Goal: Task Accomplishment & Management: Manage account settings

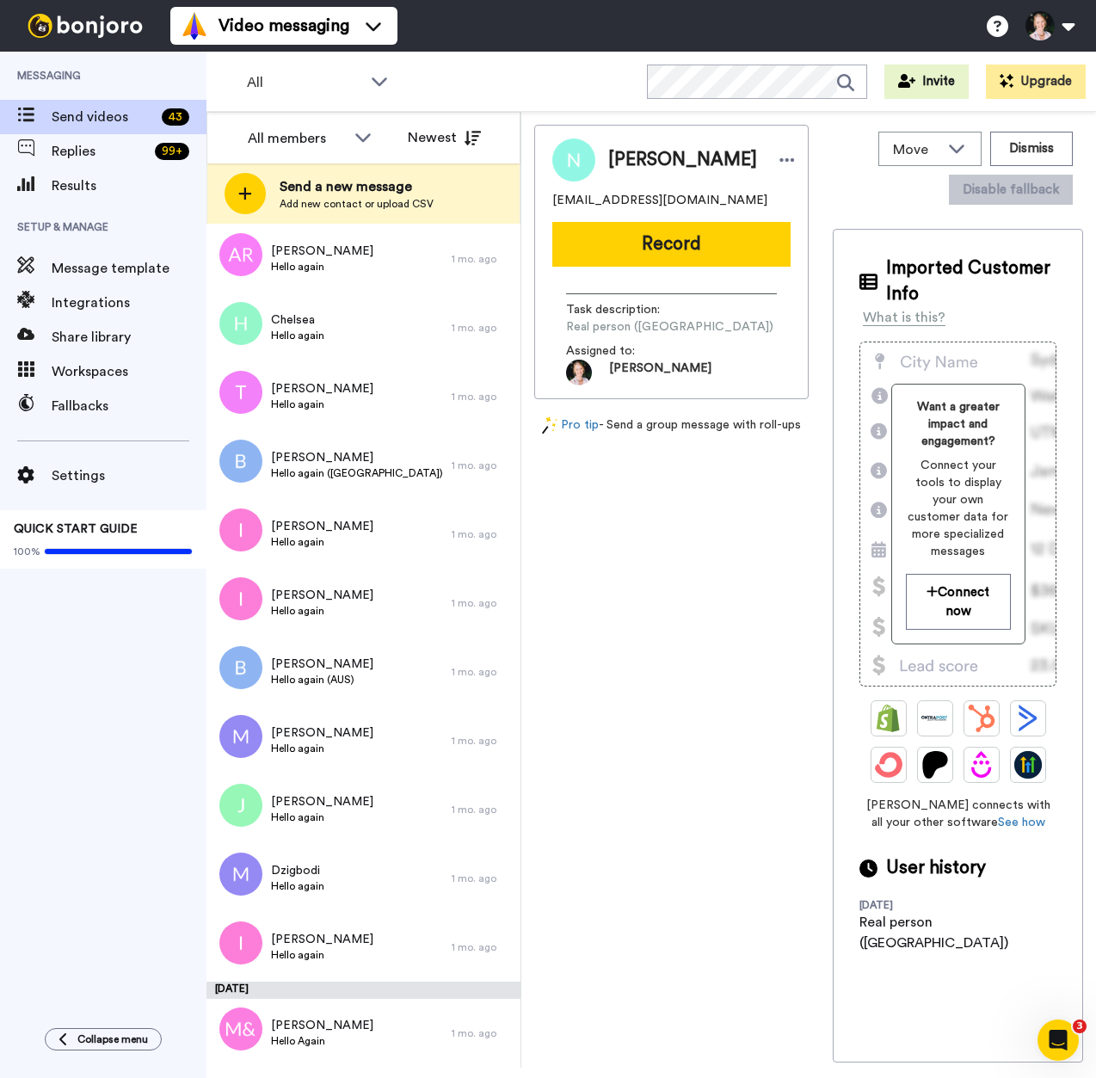
scroll to position [2234, 0]
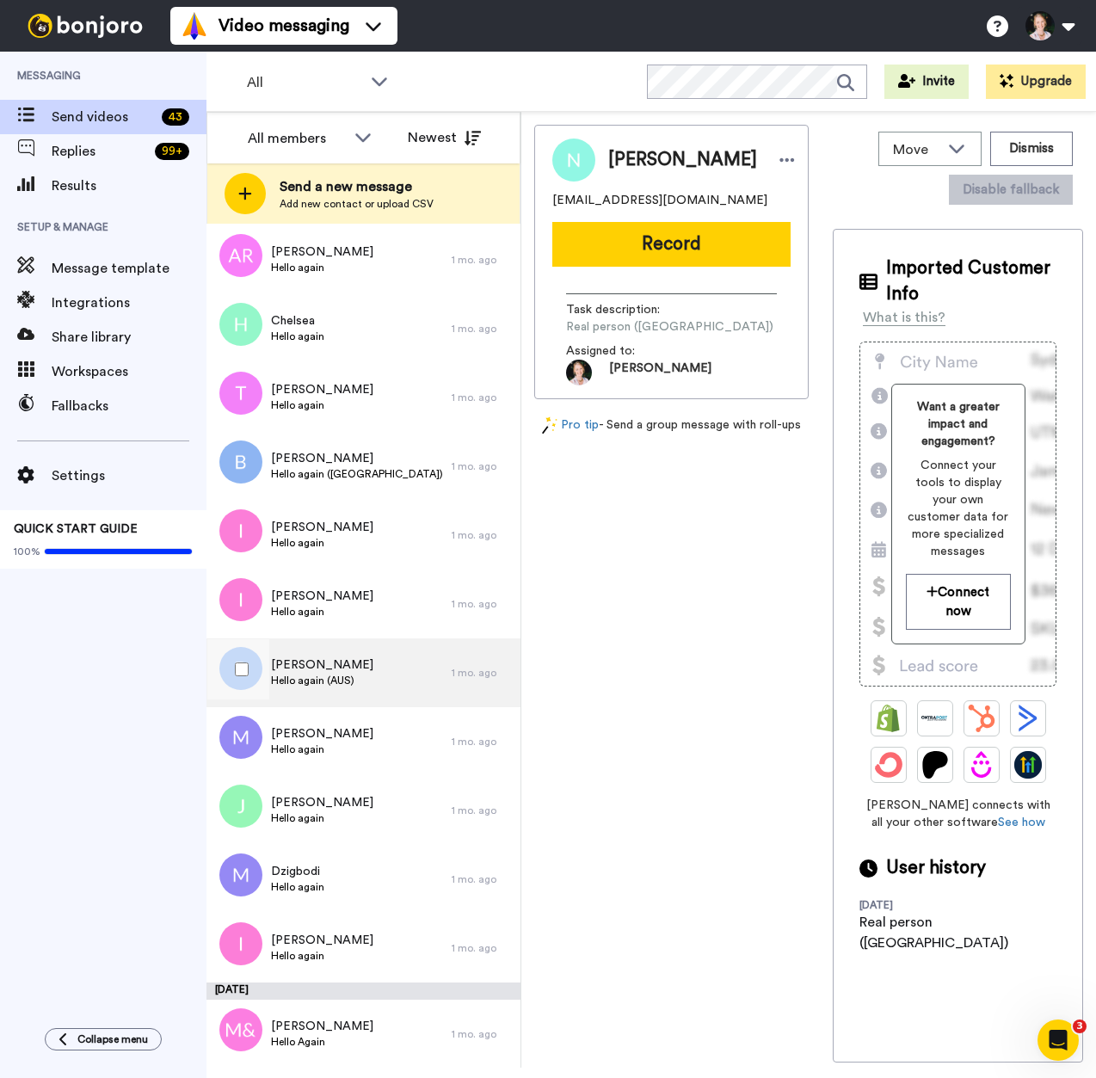
click at [353, 677] on div "Brittany Hello again (AUS)" at bounding box center [328, 672] width 245 height 69
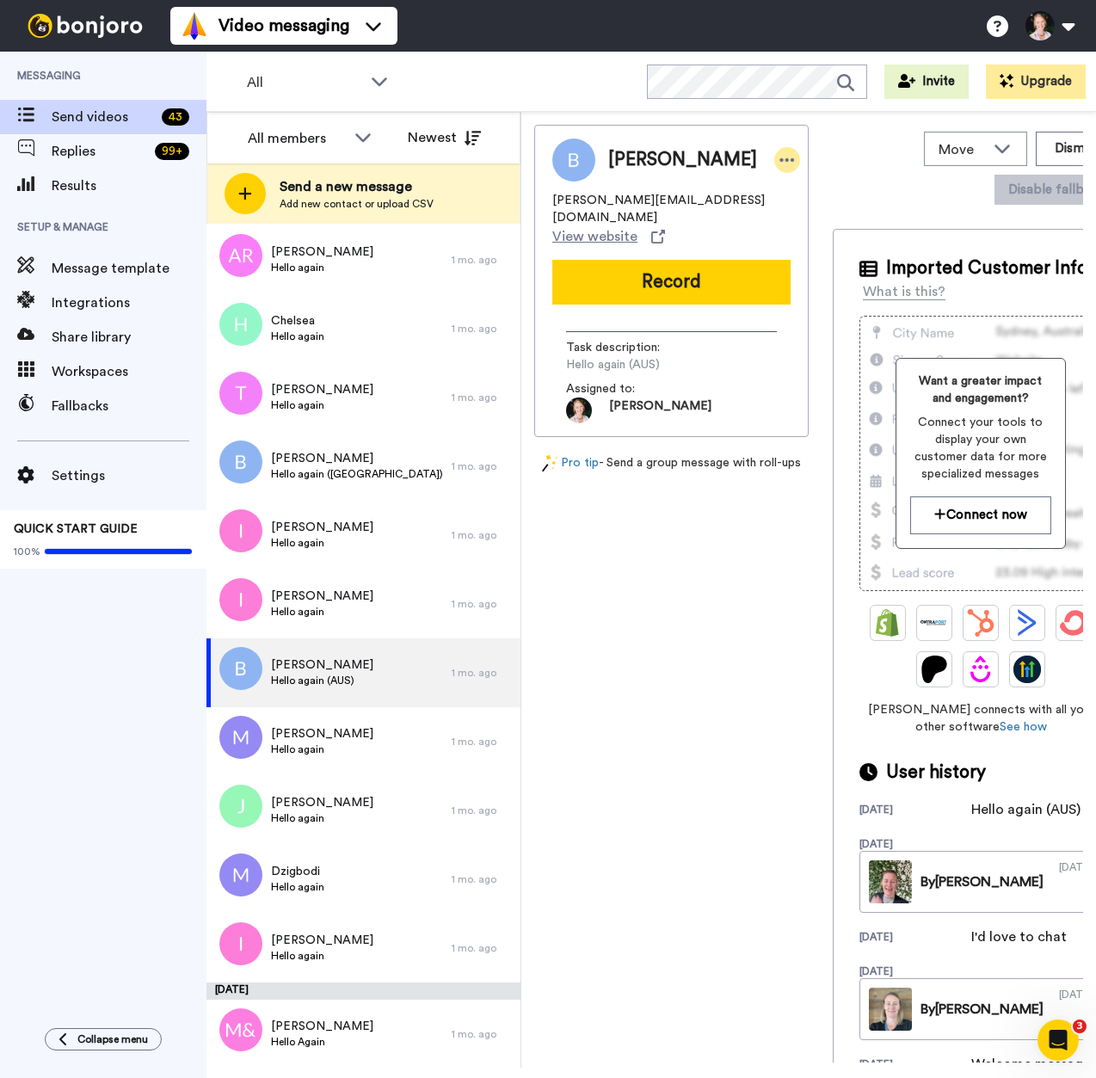
click at [779, 167] on icon at bounding box center [786, 159] width 15 height 17
click at [739, 188] on li "Edit contact" at bounding box center [755, 189] width 125 height 24
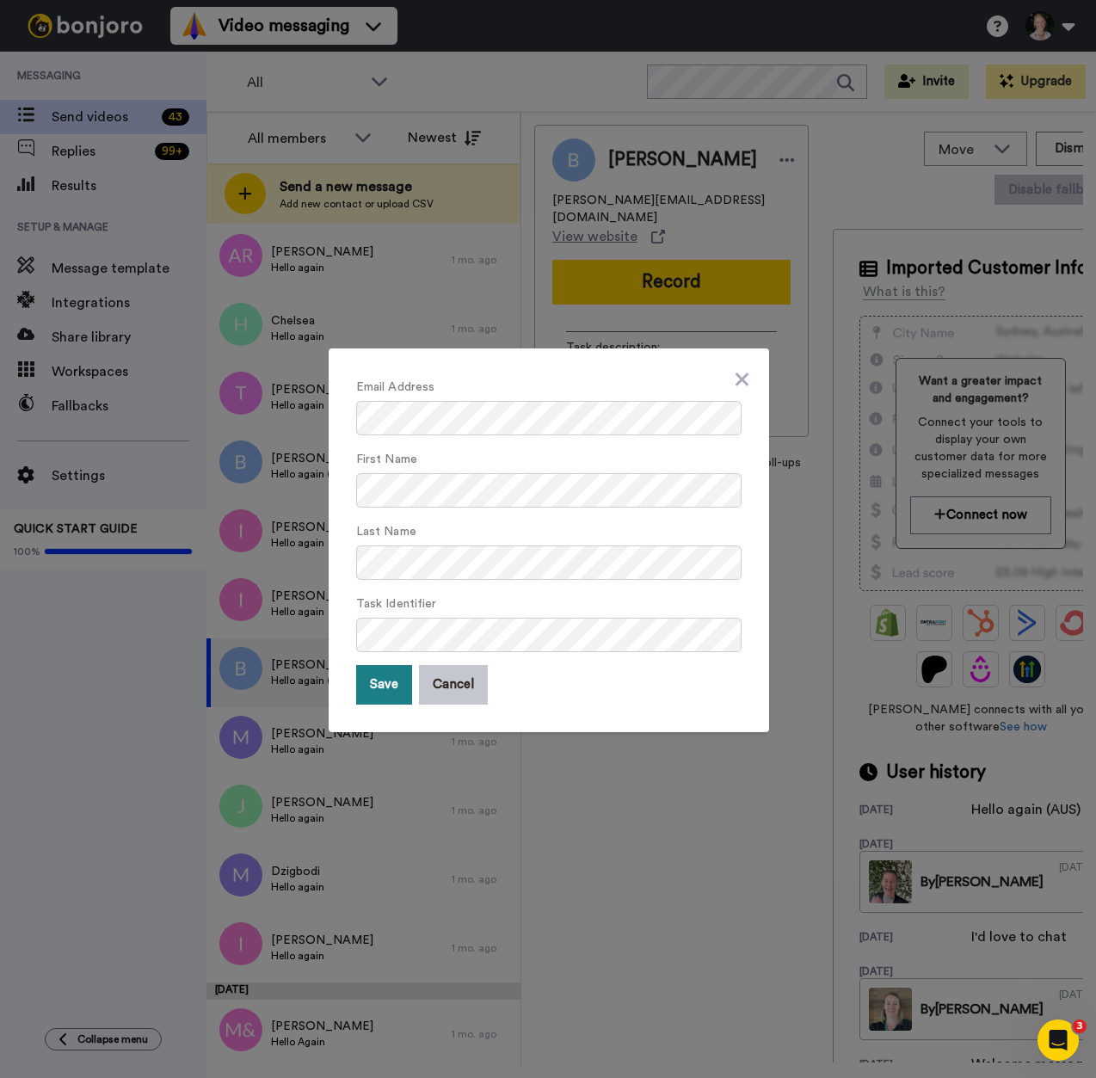
click at [398, 697] on button "Save" at bounding box center [384, 685] width 56 height 40
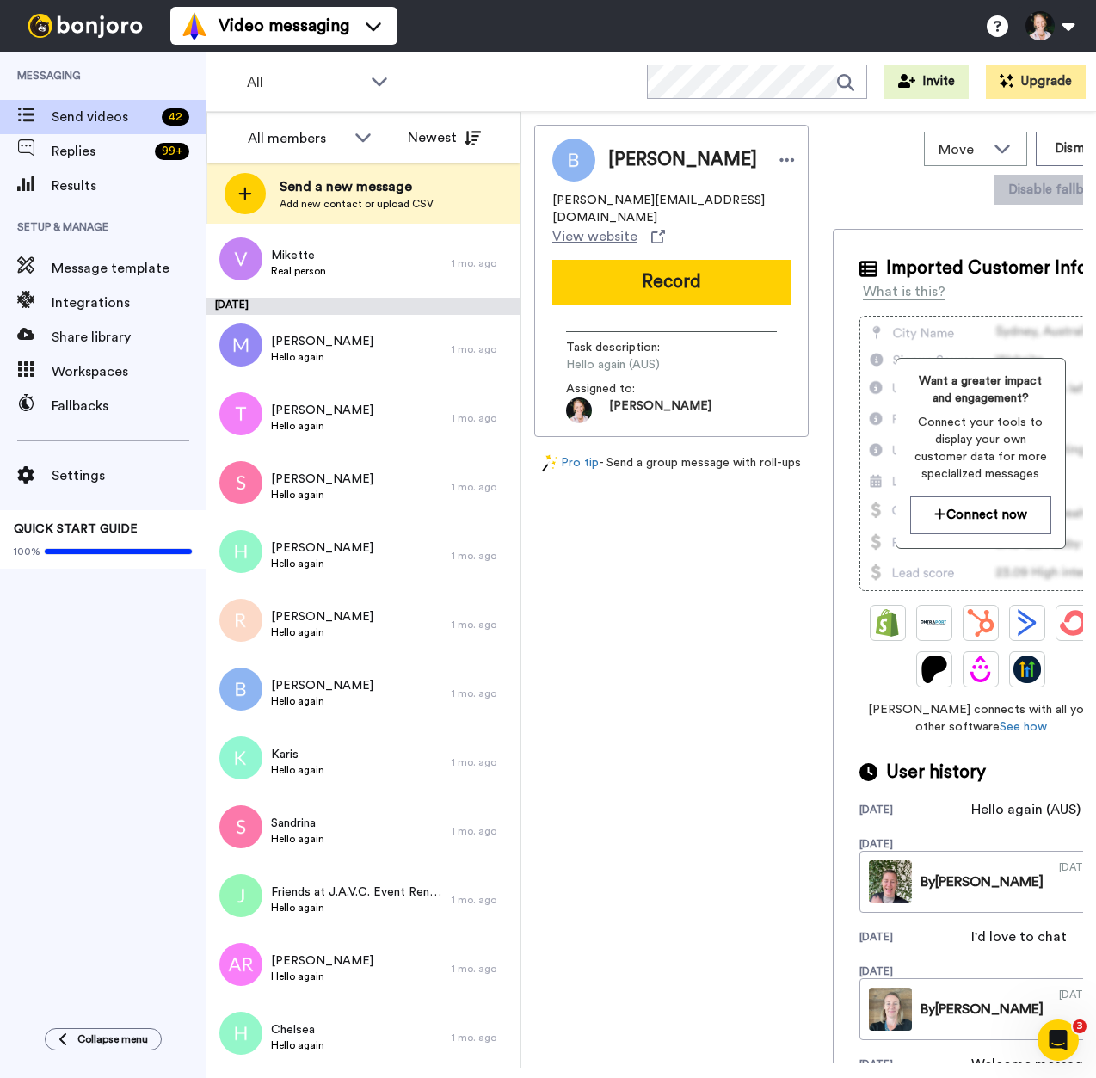
scroll to position [1509, 0]
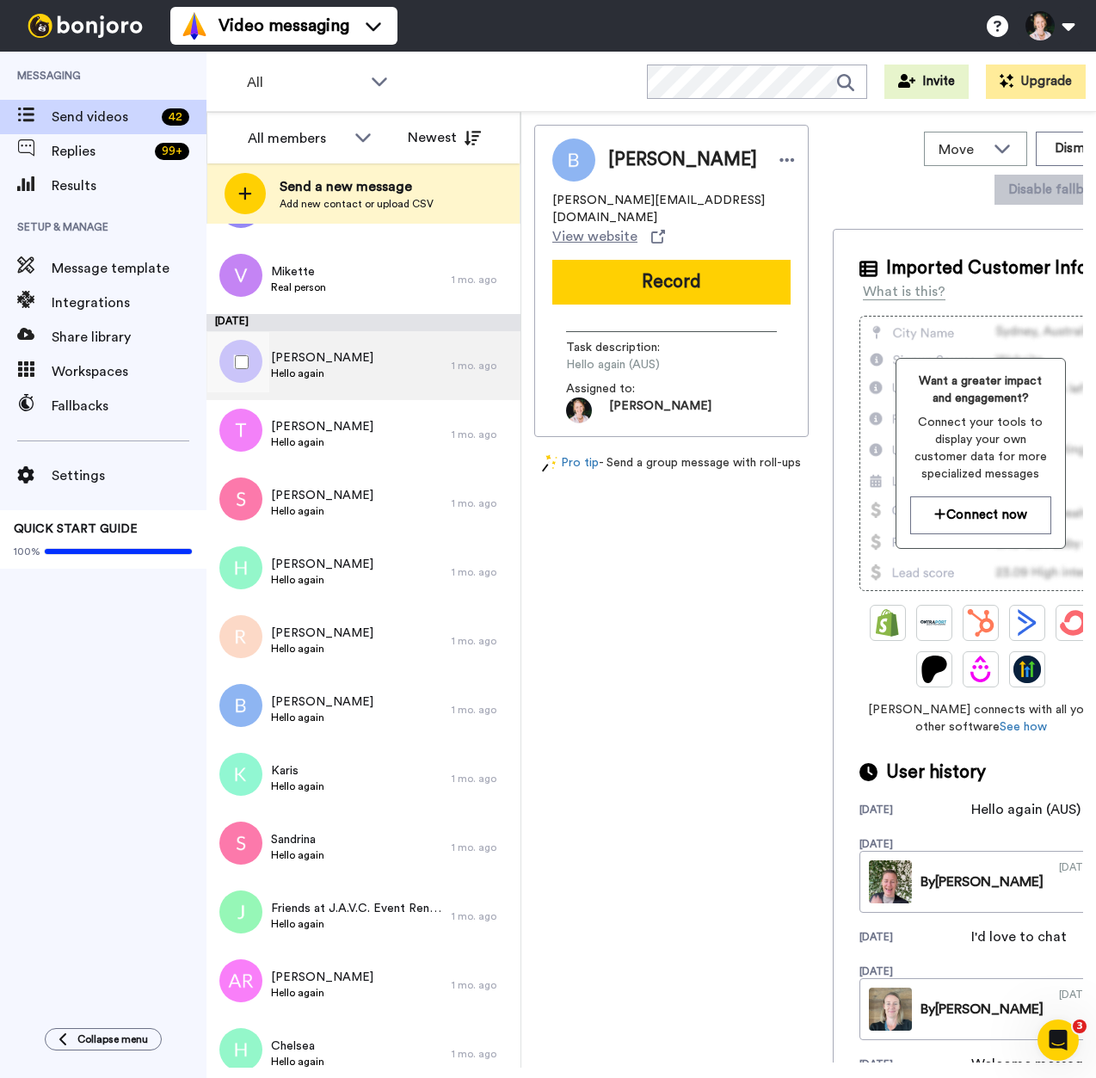
click at [327, 372] on div "Martina Hello again" at bounding box center [328, 365] width 245 height 69
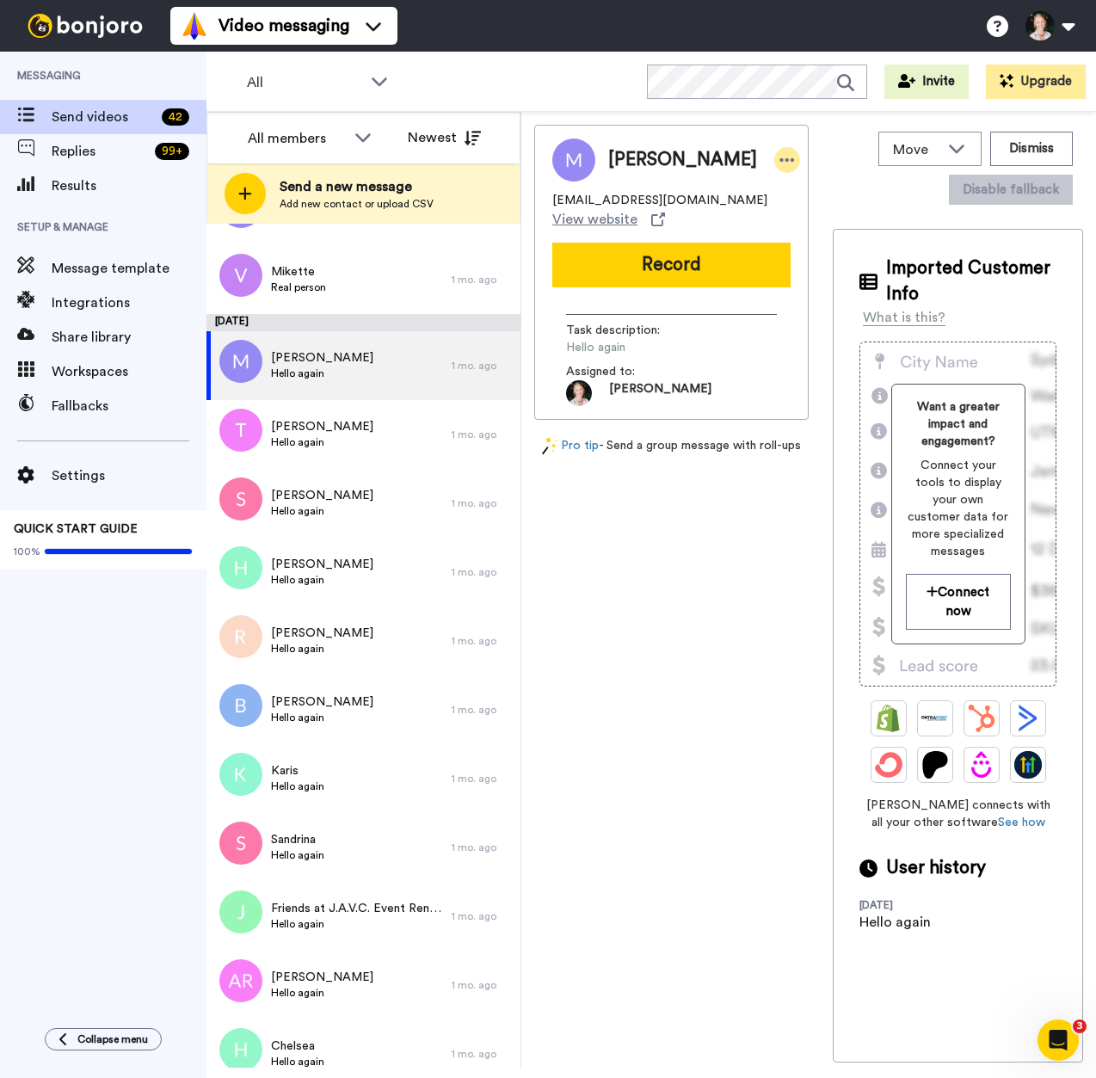
click at [780, 158] on icon at bounding box center [787, 159] width 15 height 3
click at [617, 592] on div "Martina hello@theeventartists.com.au View website Record Task description : Hel…" at bounding box center [671, 593] width 274 height 937
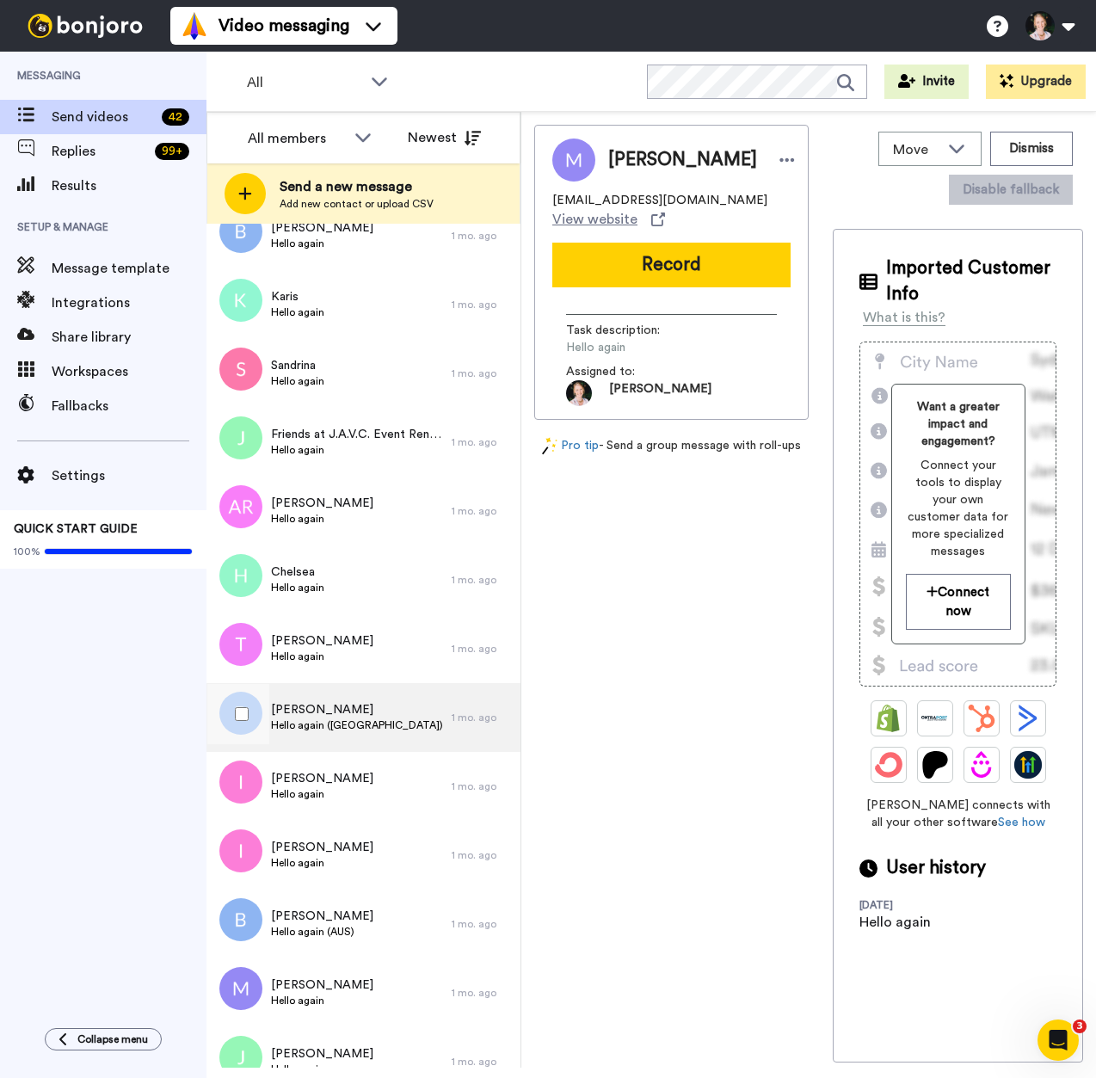
scroll to position [1404, 0]
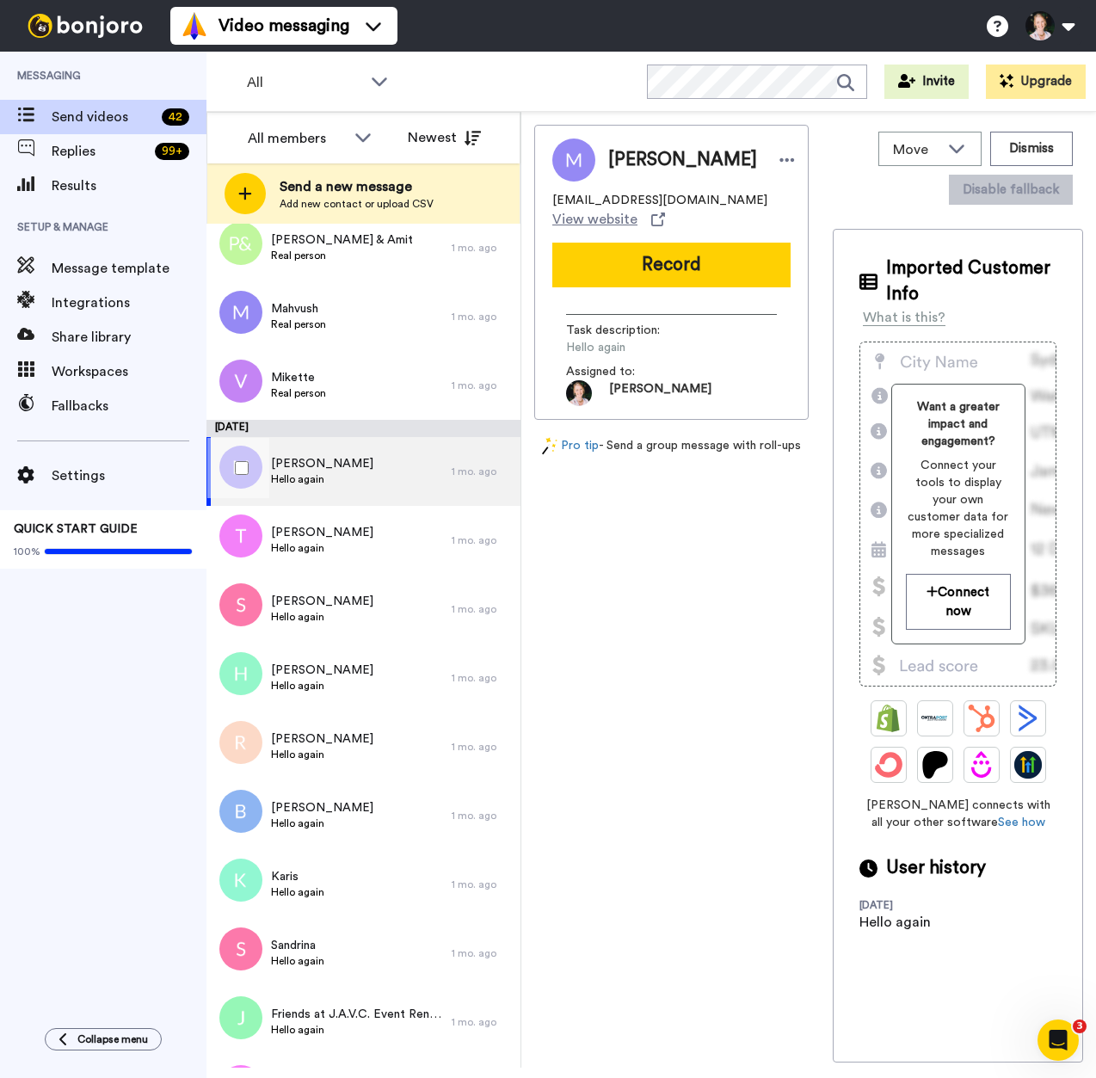
click at [376, 473] on div "Martina Hello again" at bounding box center [328, 471] width 245 height 69
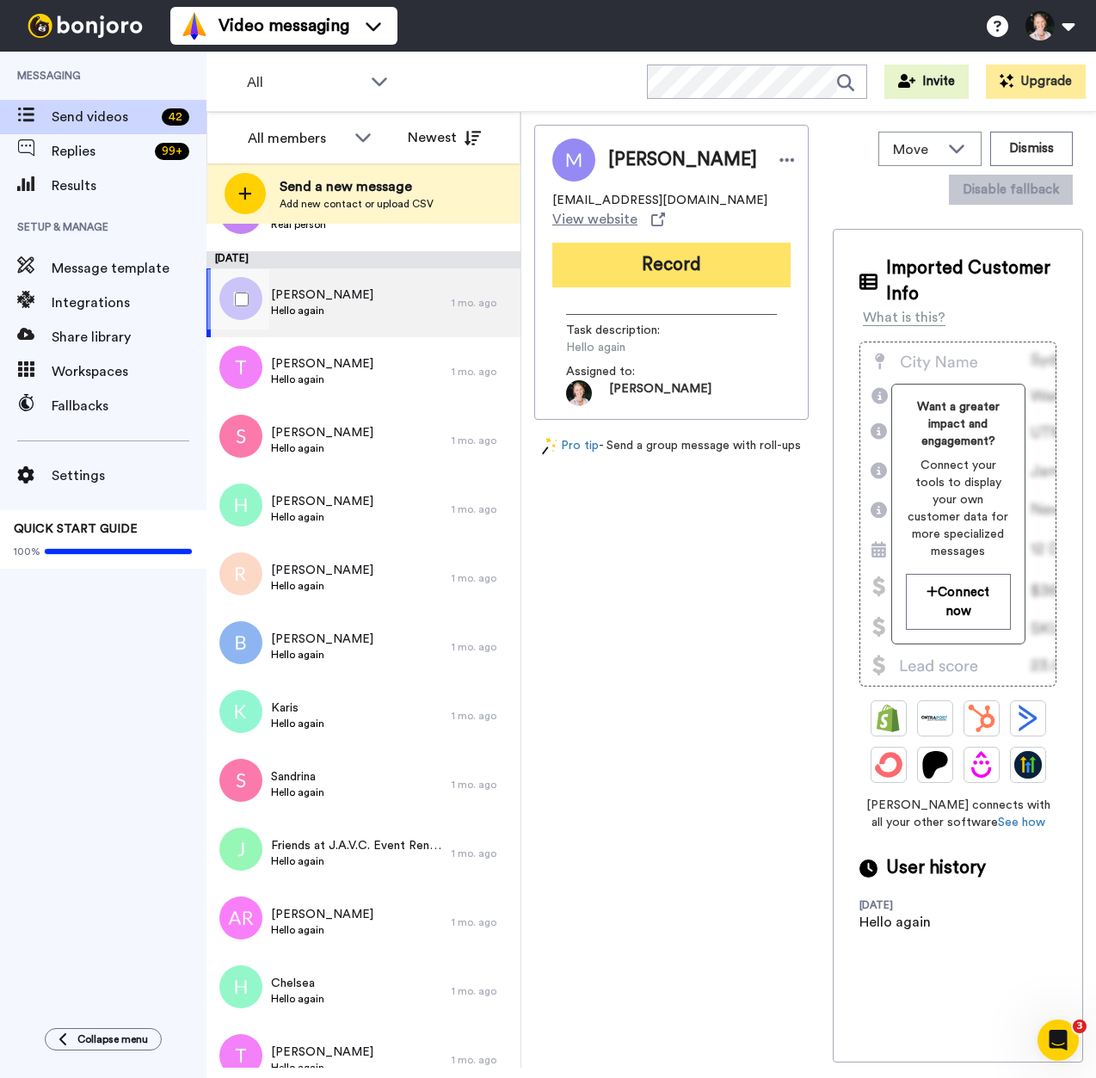
scroll to position [1613, 0]
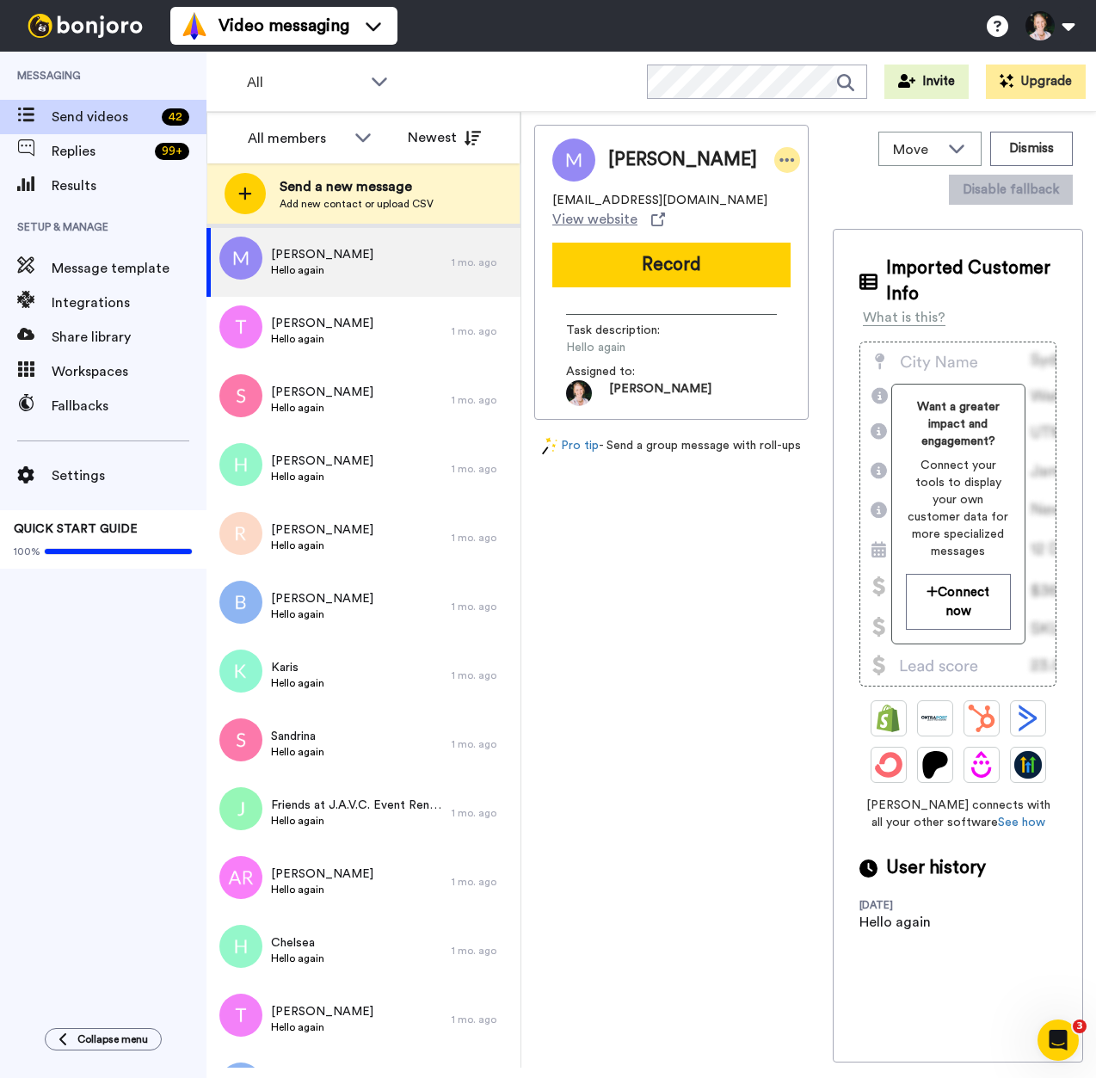
click at [779, 161] on icon at bounding box center [786, 159] width 15 height 17
click at [746, 191] on li "Edit contact" at bounding box center [755, 189] width 125 height 24
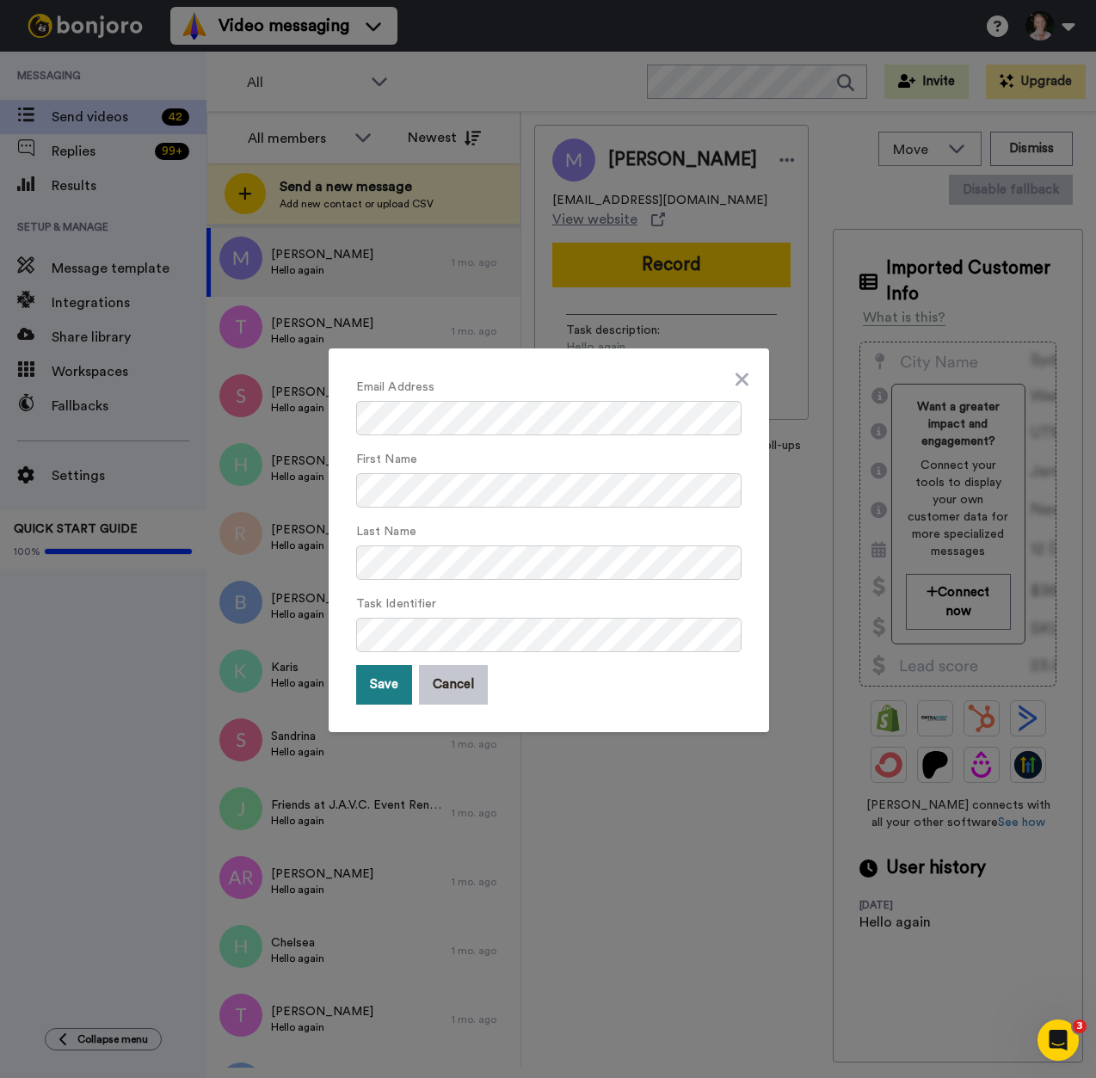
click at [377, 697] on button "Save" at bounding box center [384, 685] width 56 height 40
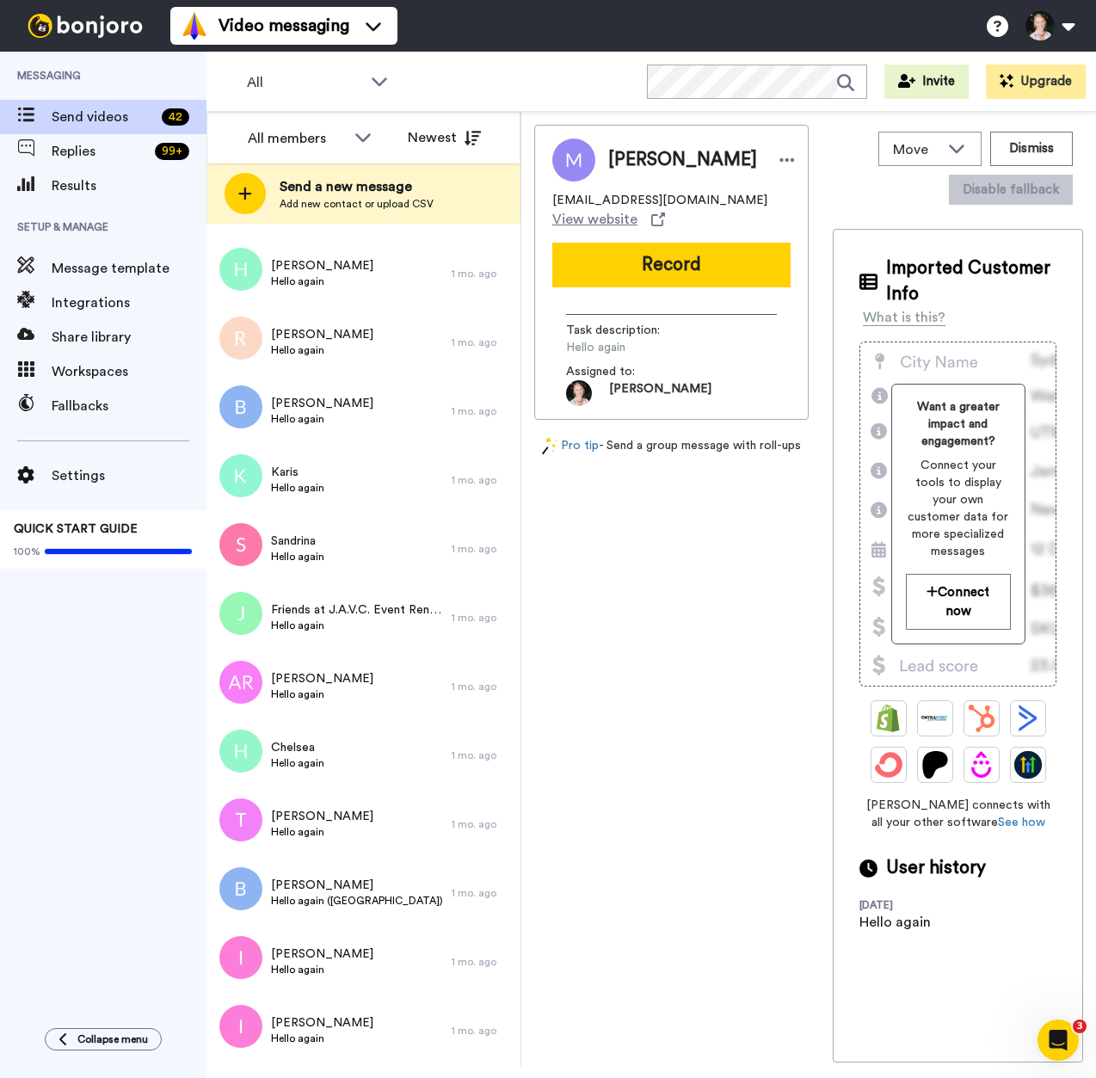
scroll to position [1992, 0]
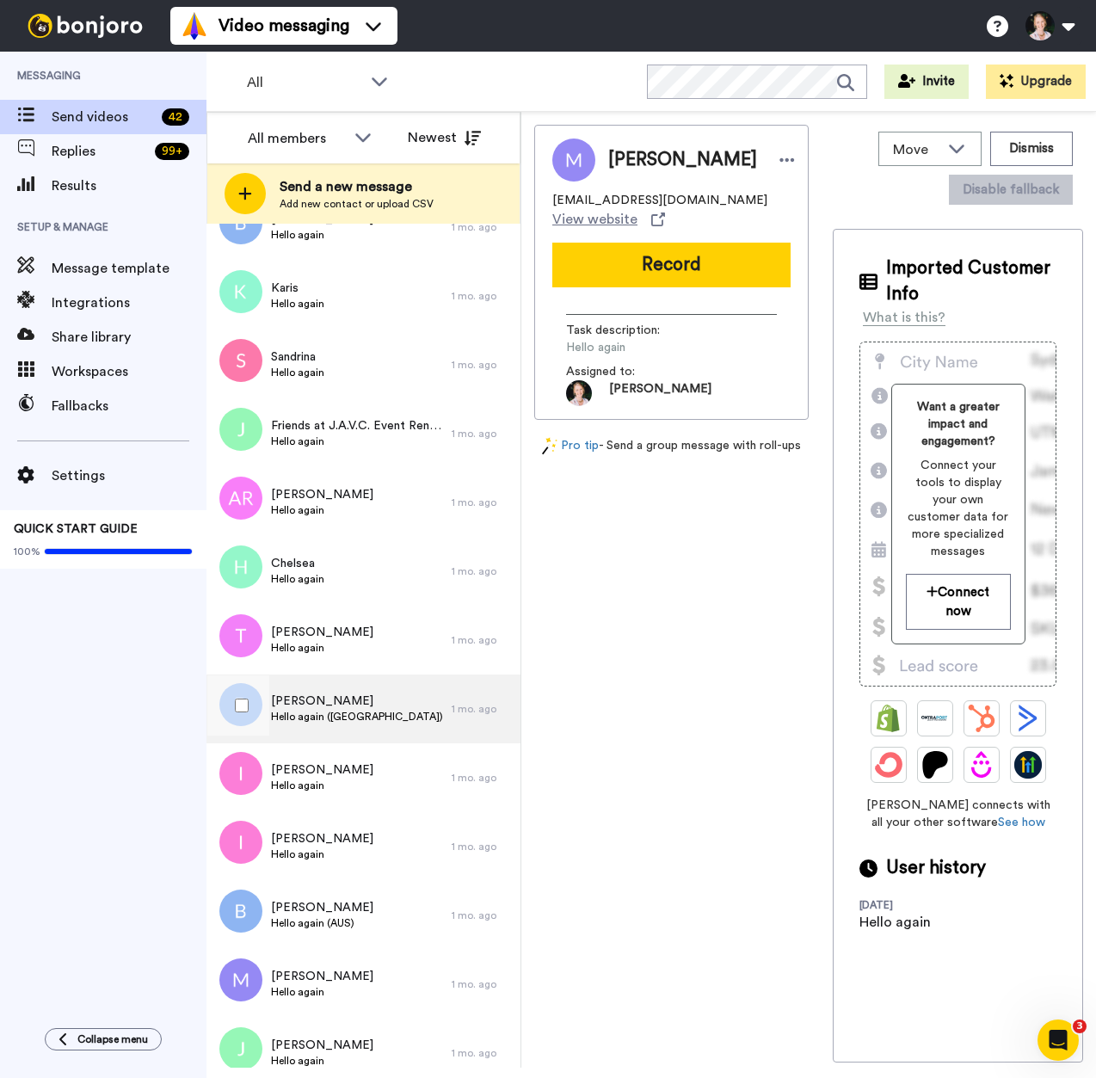
click at [322, 722] on span "Hello again (UK)" at bounding box center [357, 717] width 172 height 14
click at [690, 141] on div "[PERSON_NAME]" at bounding box center [671, 159] width 238 height 43
click at [774, 157] on div at bounding box center [787, 160] width 26 height 26
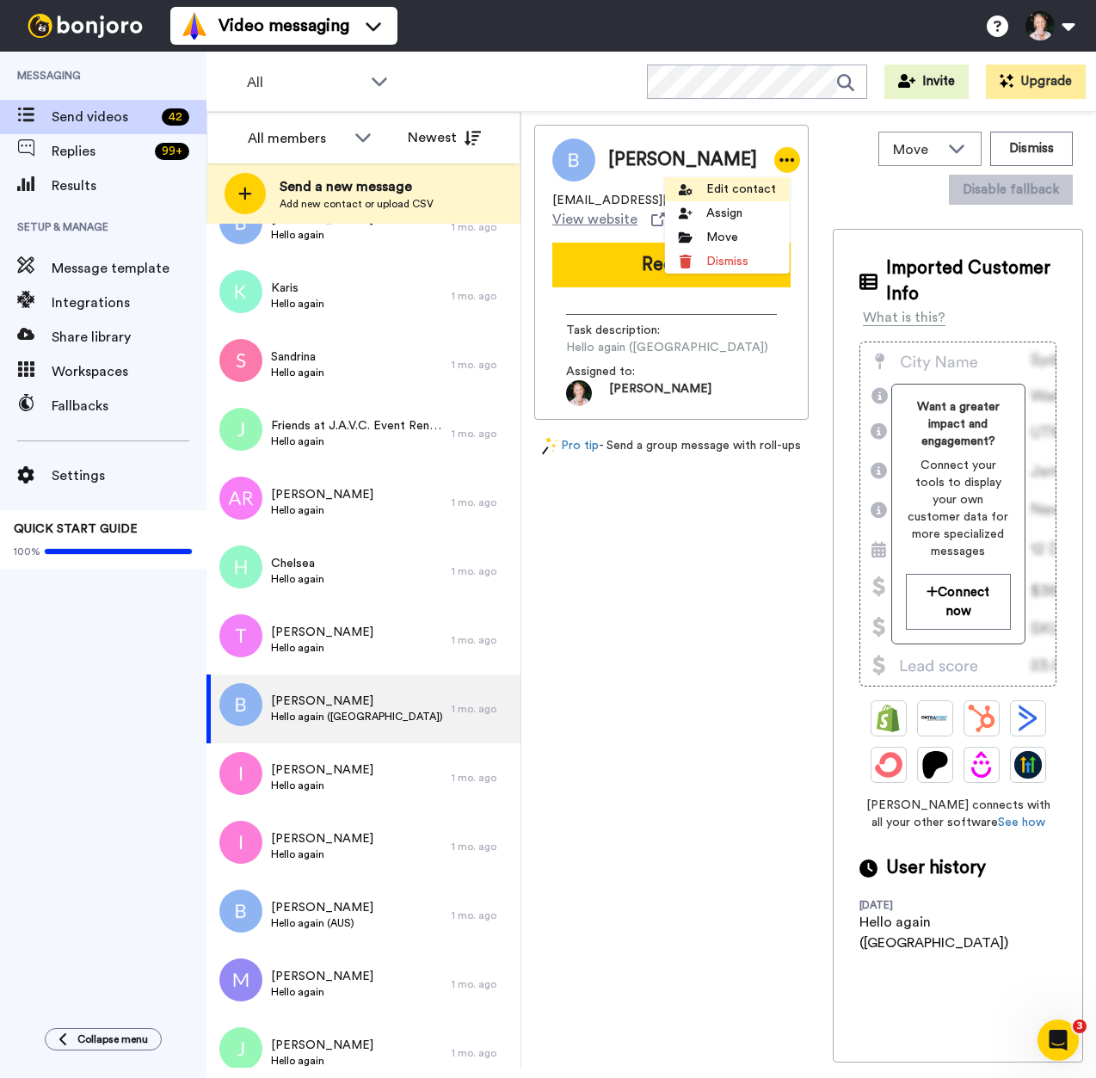
click at [699, 182] on li "Edit contact" at bounding box center [727, 189] width 125 height 24
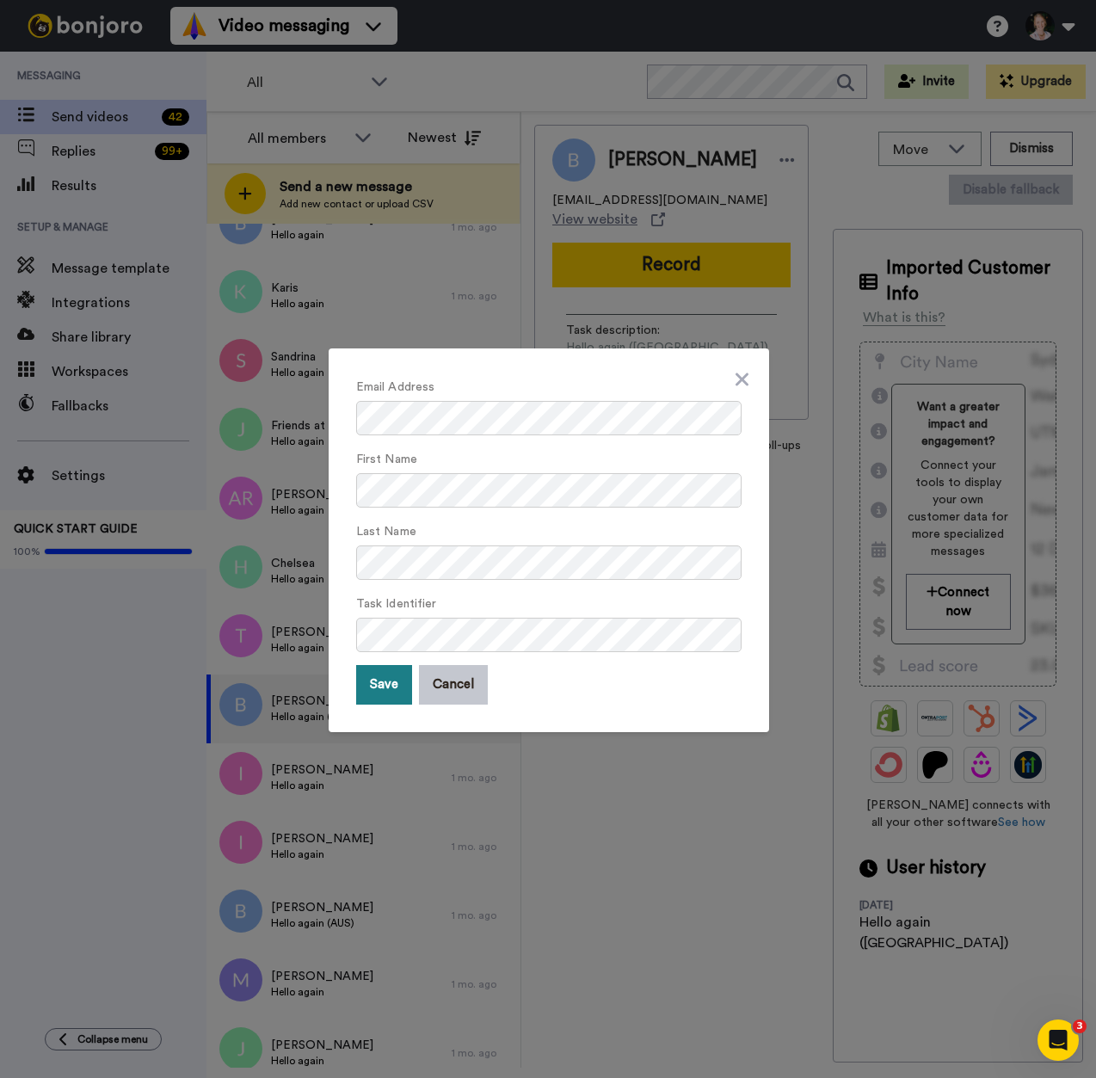
click at [388, 684] on button "Save" at bounding box center [384, 685] width 56 height 40
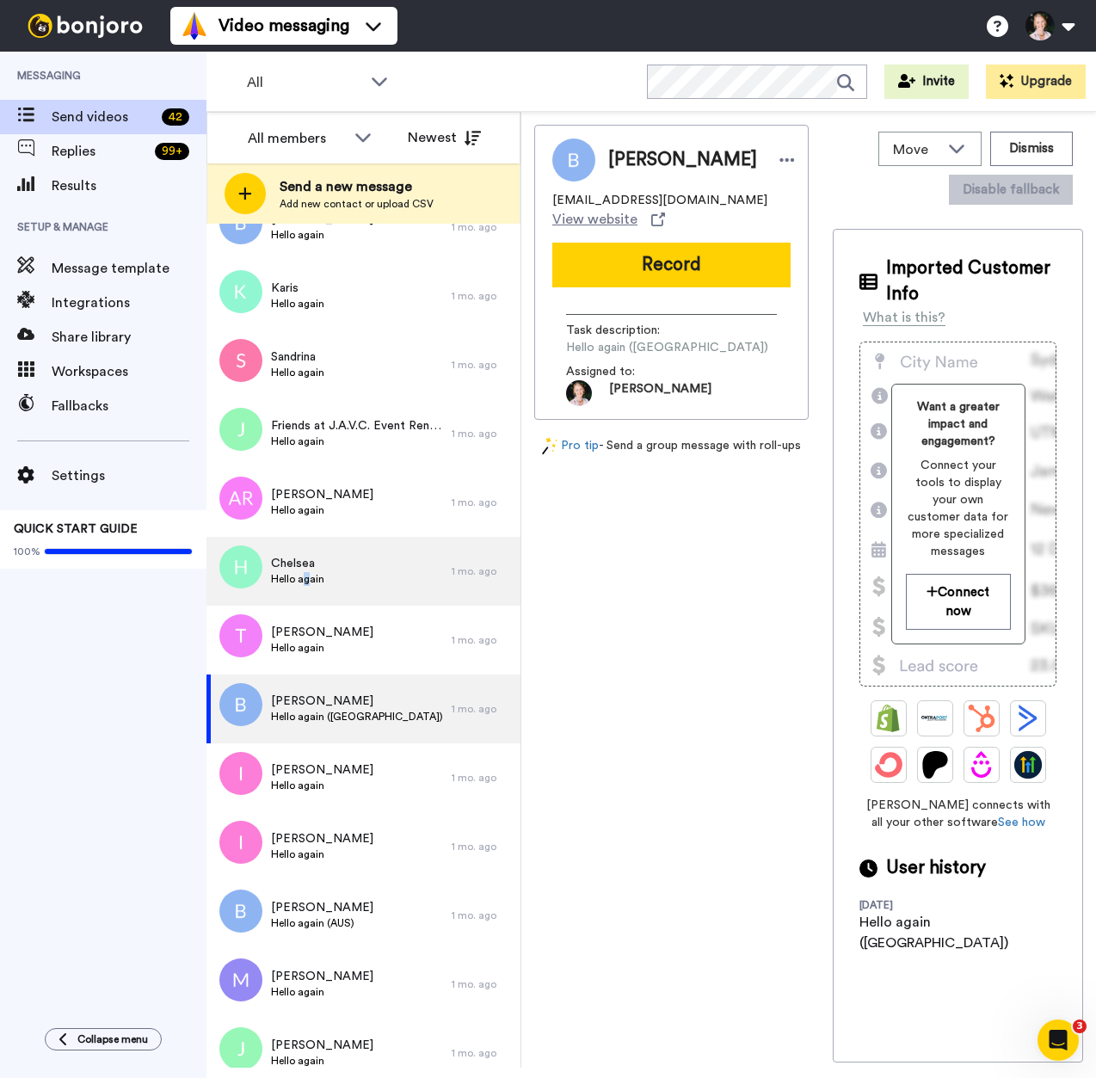
click at [306, 574] on span "Hello again" at bounding box center [297, 579] width 53 height 14
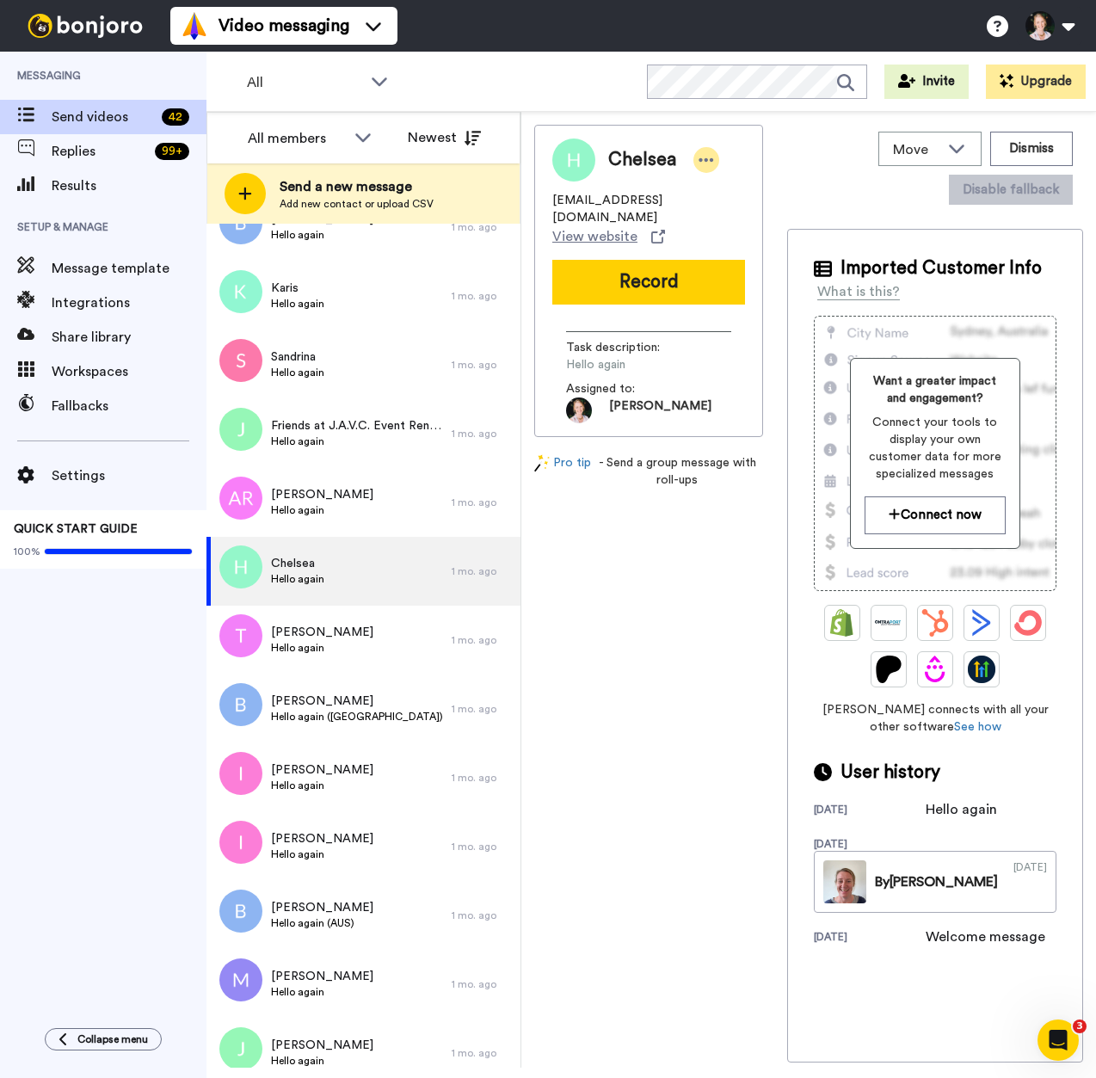
click at [716, 157] on div at bounding box center [706, 160] width 26 height 26
click at [725, 187] on li "Edit contact" at bounding box center [756, 189] width 125 height 24
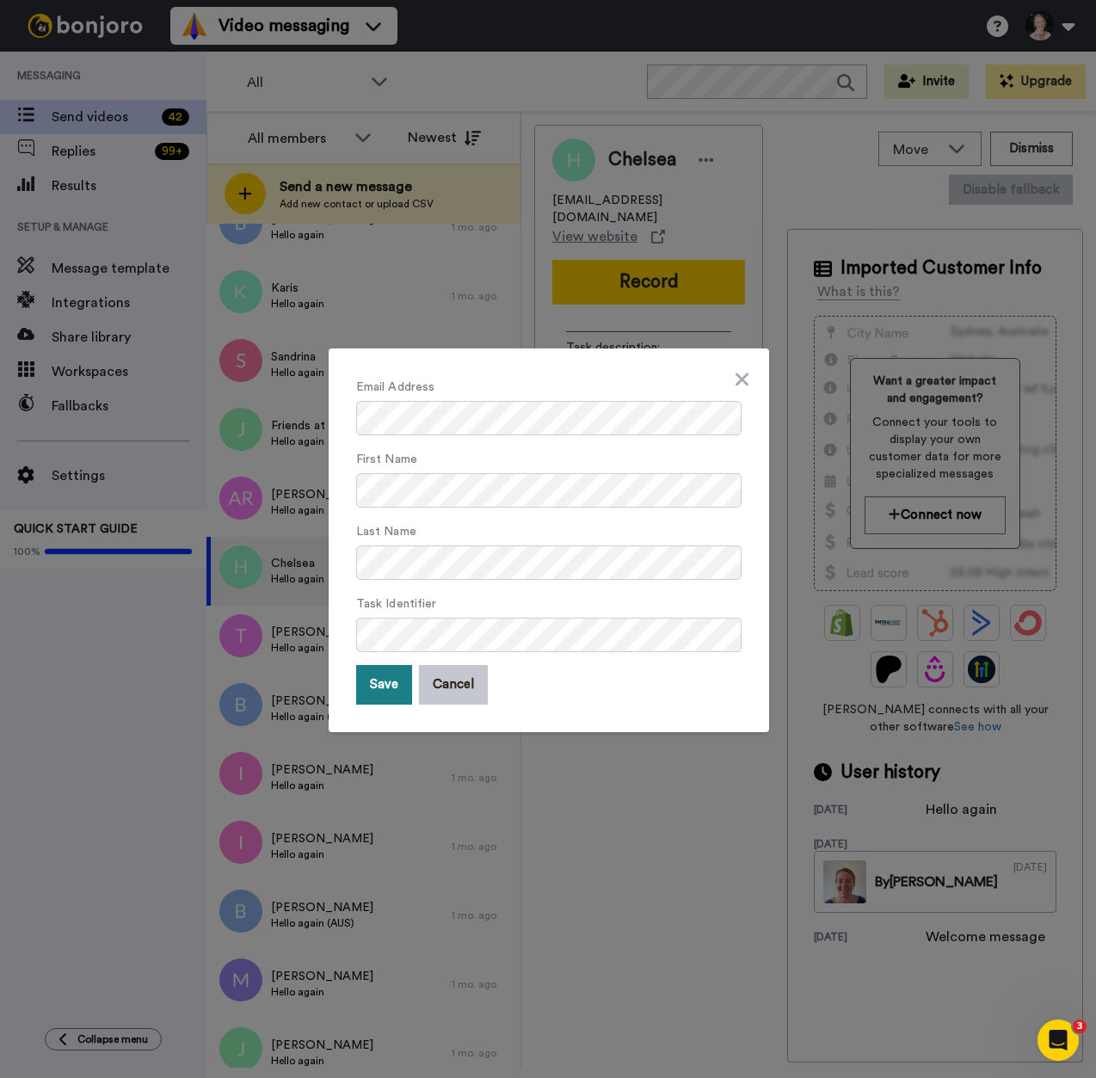
click at [385, 694] on button "Save" at bounding box center [384, 685] width 56 height 40
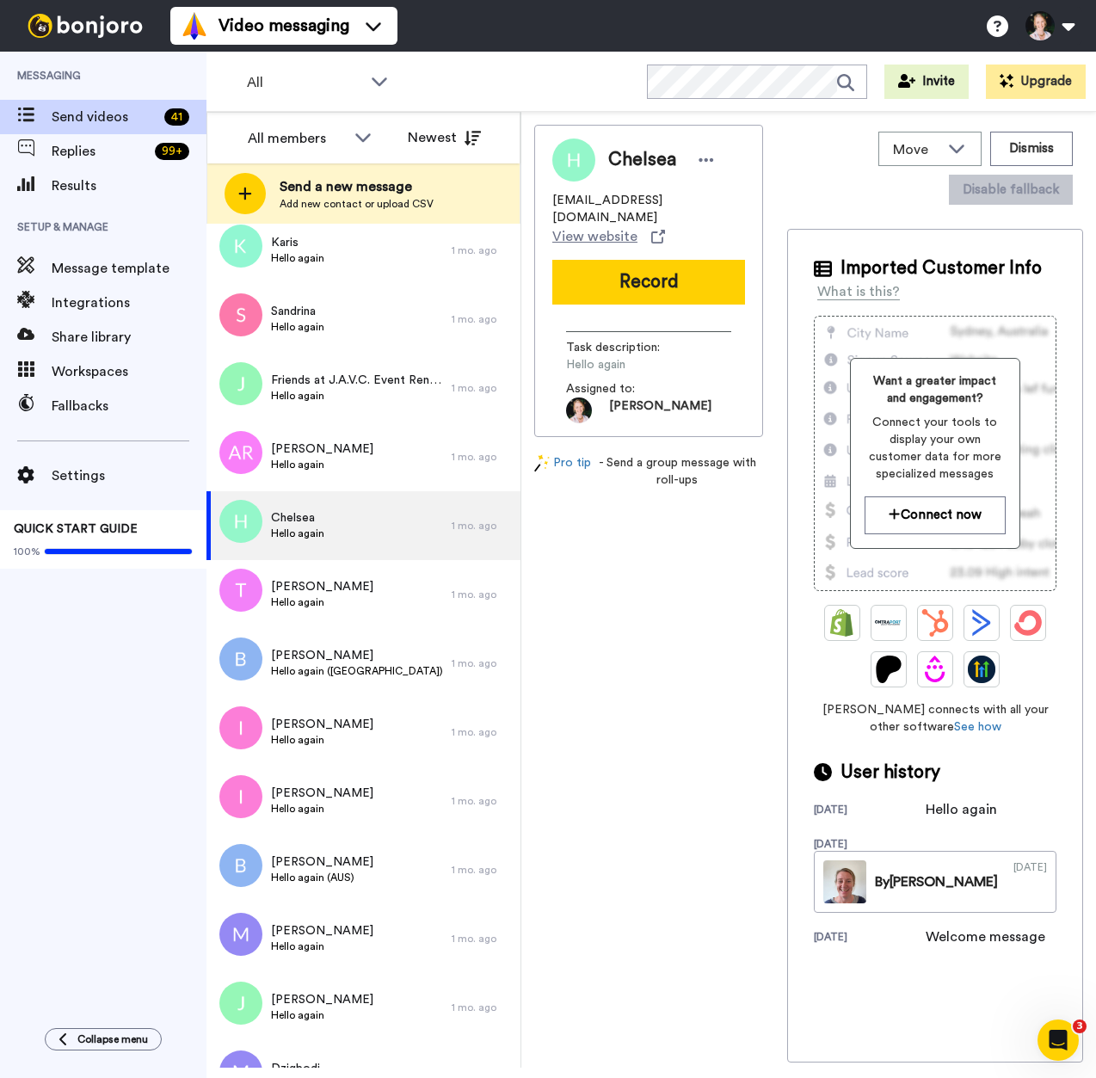
scroll to position [2041, 0]
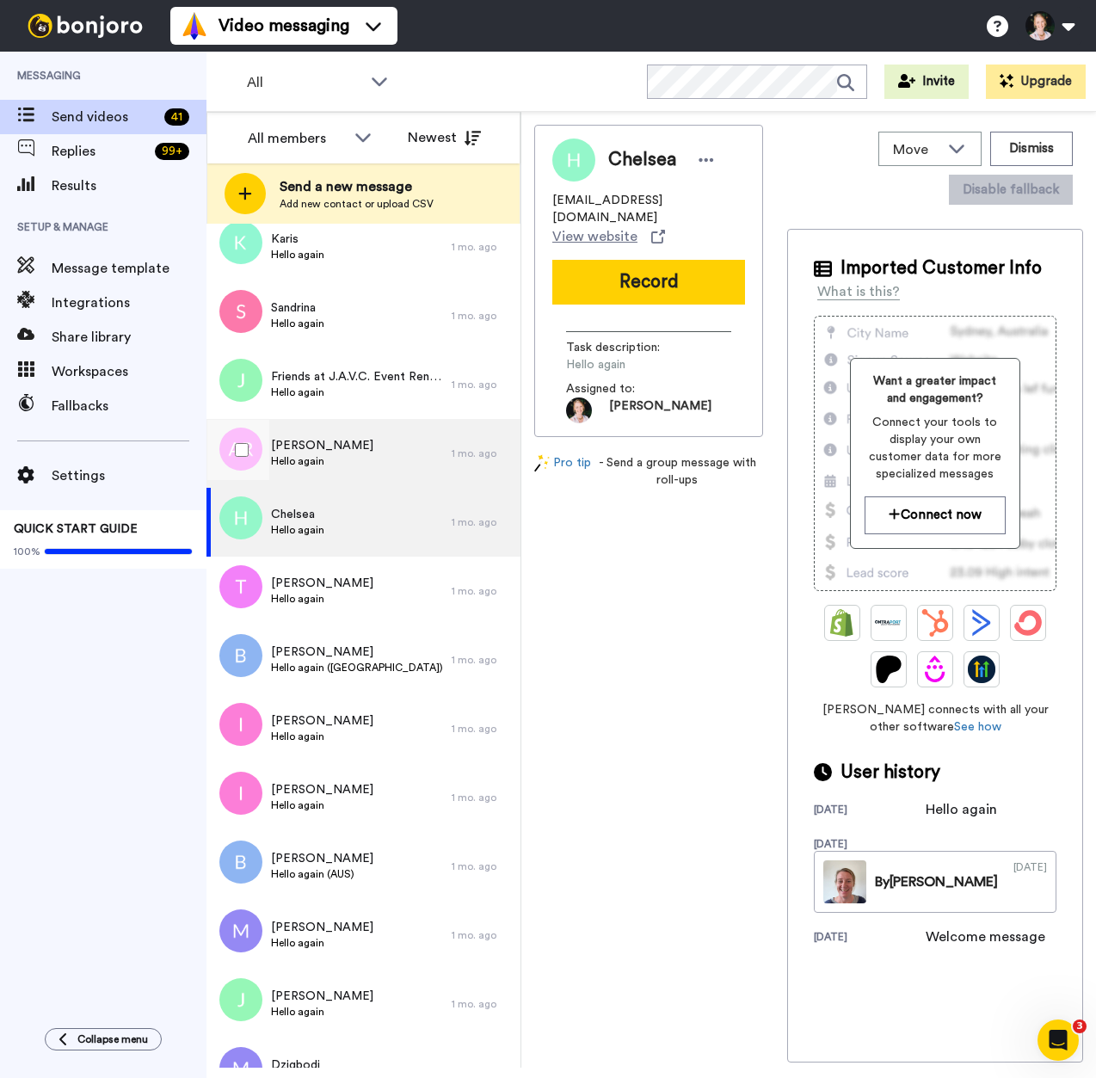
click at [346, 449] on div "April Rowe Hello again" at bounding box center [328, 453] width 245 height 69
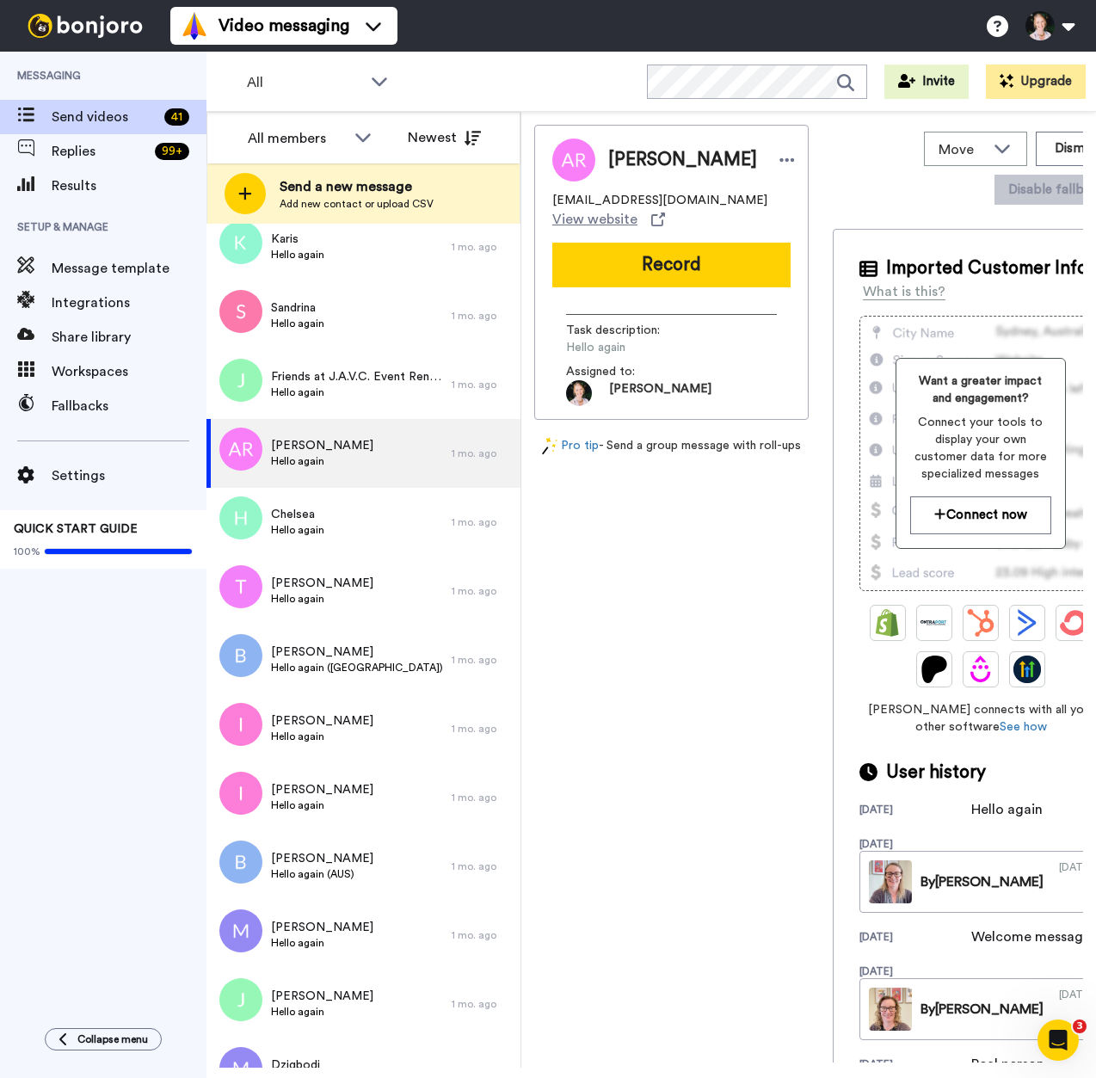
click at [746, 154] on div "[PERSON_NAME]" at bounding box center [671, 159] width 238 height 43
click at [774, 157] on div at bounding box center [787, 160] width 26 height 26
click at [745, 185] on icon at bounding box center [740, 189] width 14 height 14
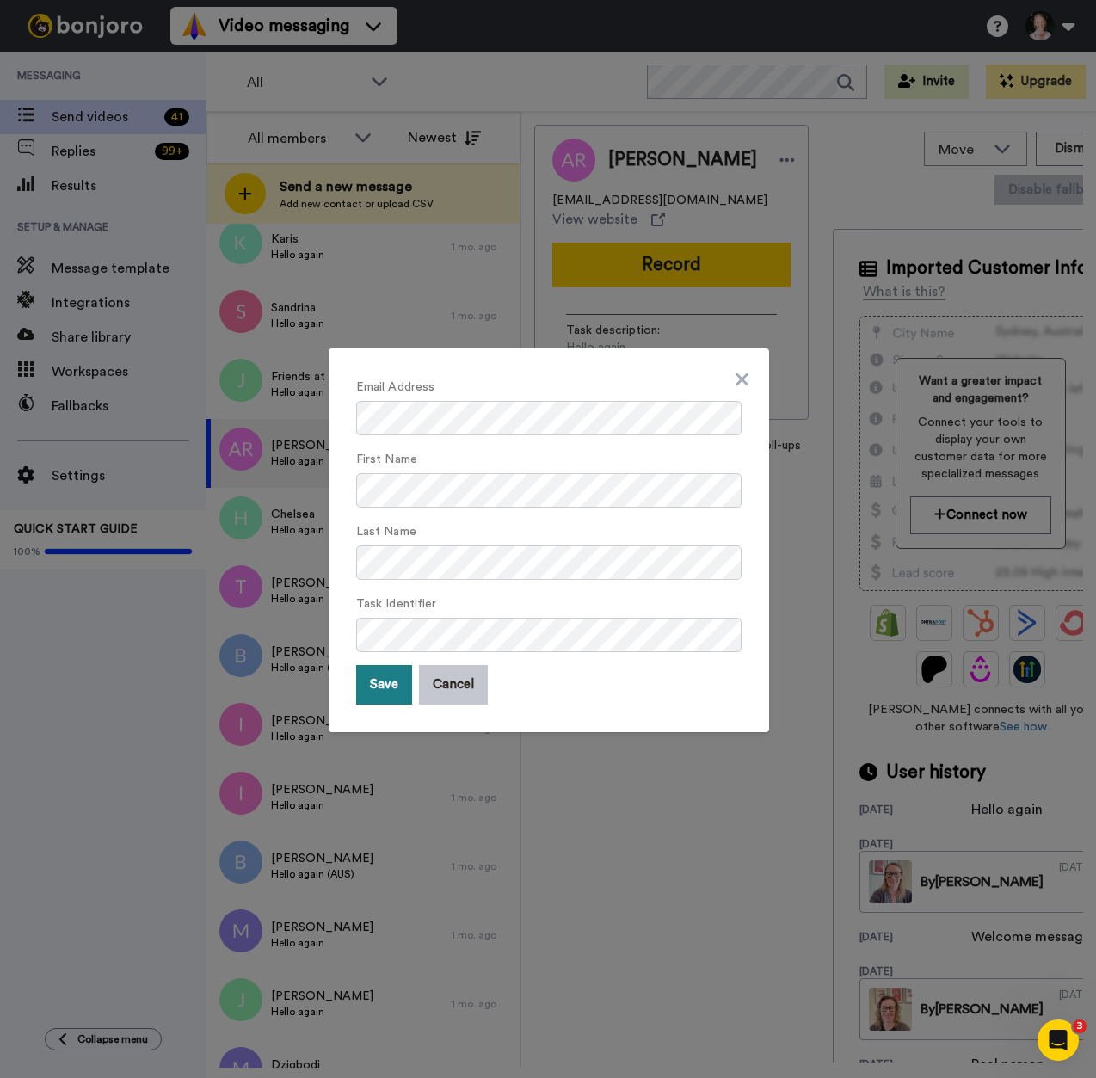
click at [385, 690] on button "Save" at bounding box center [384, 685] width 56 height 40
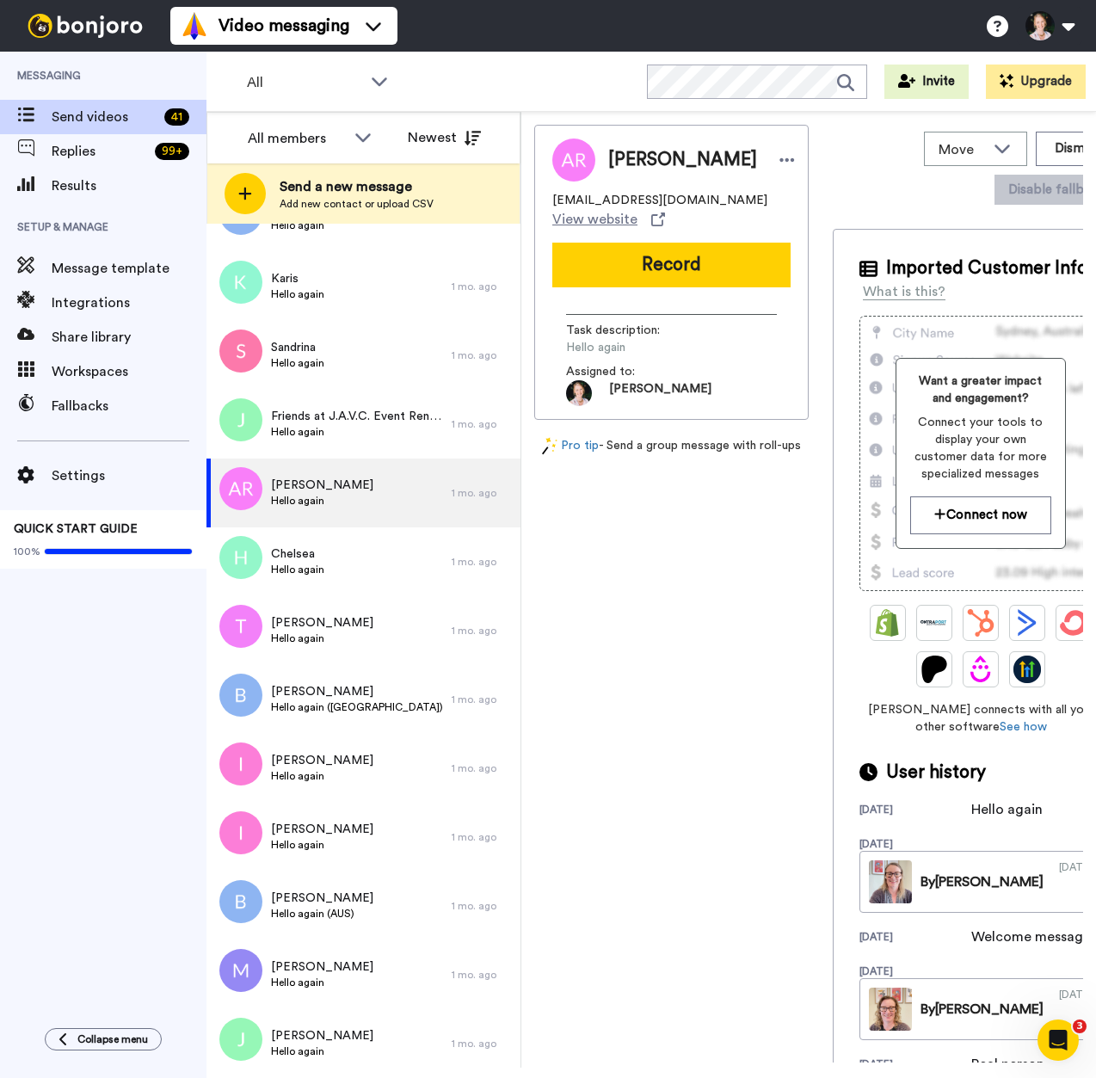
scroll to position [1958, 0]
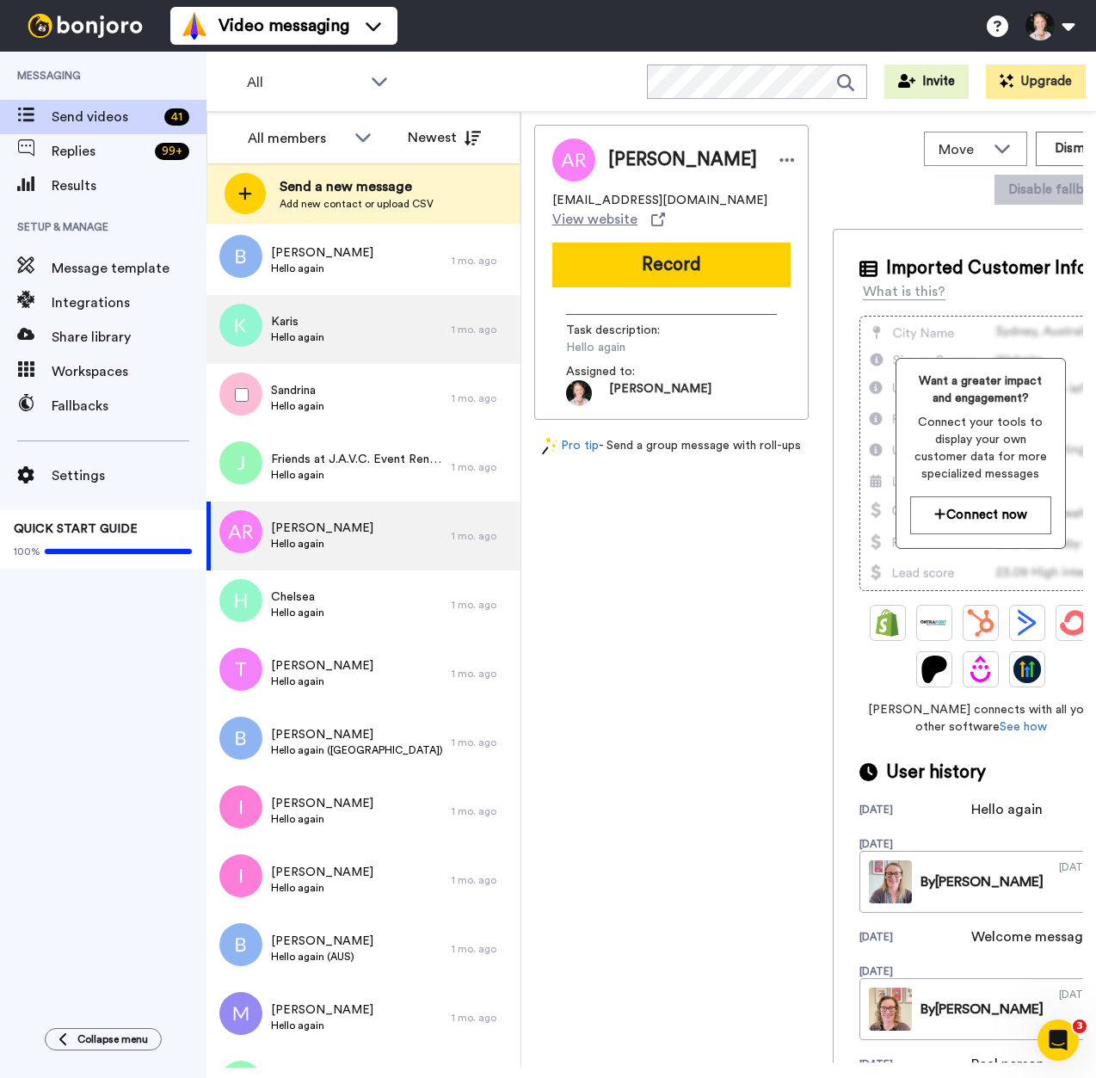
click at [328, 325] on div "Karis Hello again" at bounding box center [328, 329] width 245 height 69
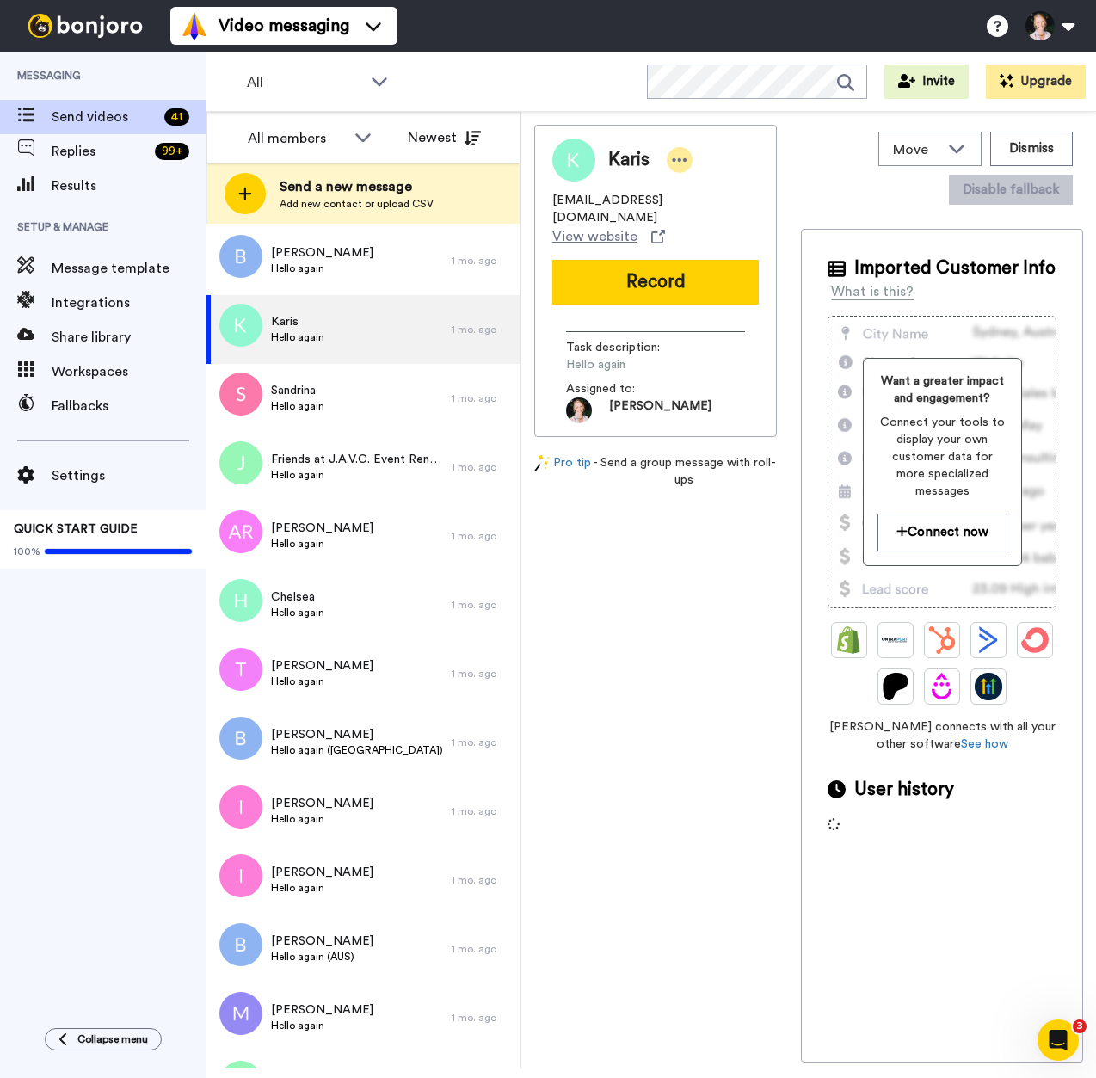
click at [685, 155] on icon at bounding box center [679, 159] width 15 height 17
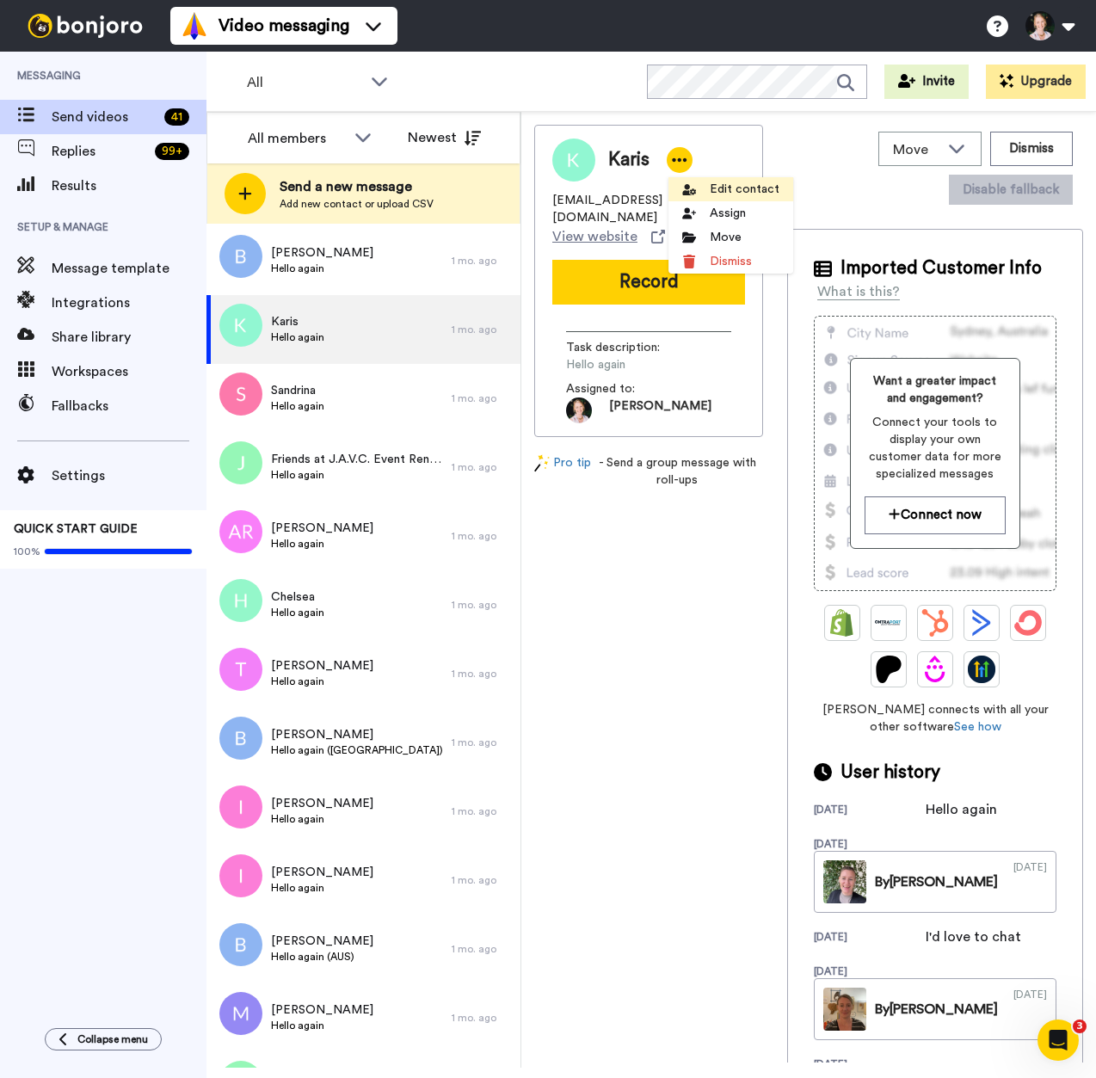
click at [701, 181] on li "Edit contact" at bounding box center [730, 189] width 125 height 24
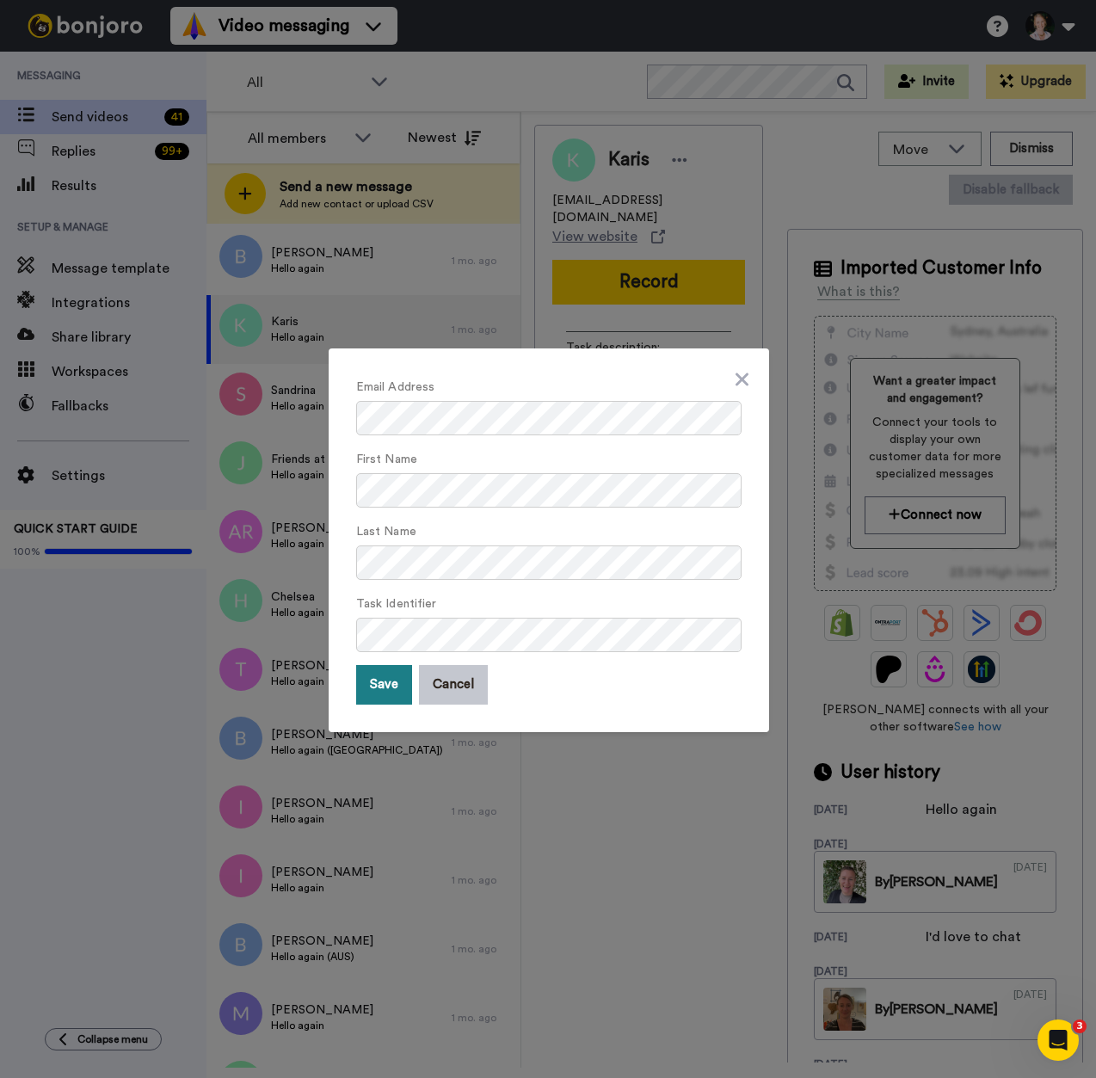
click at [378, 700] on button "Save" at bounding box center [384, 685] width 56 height 40
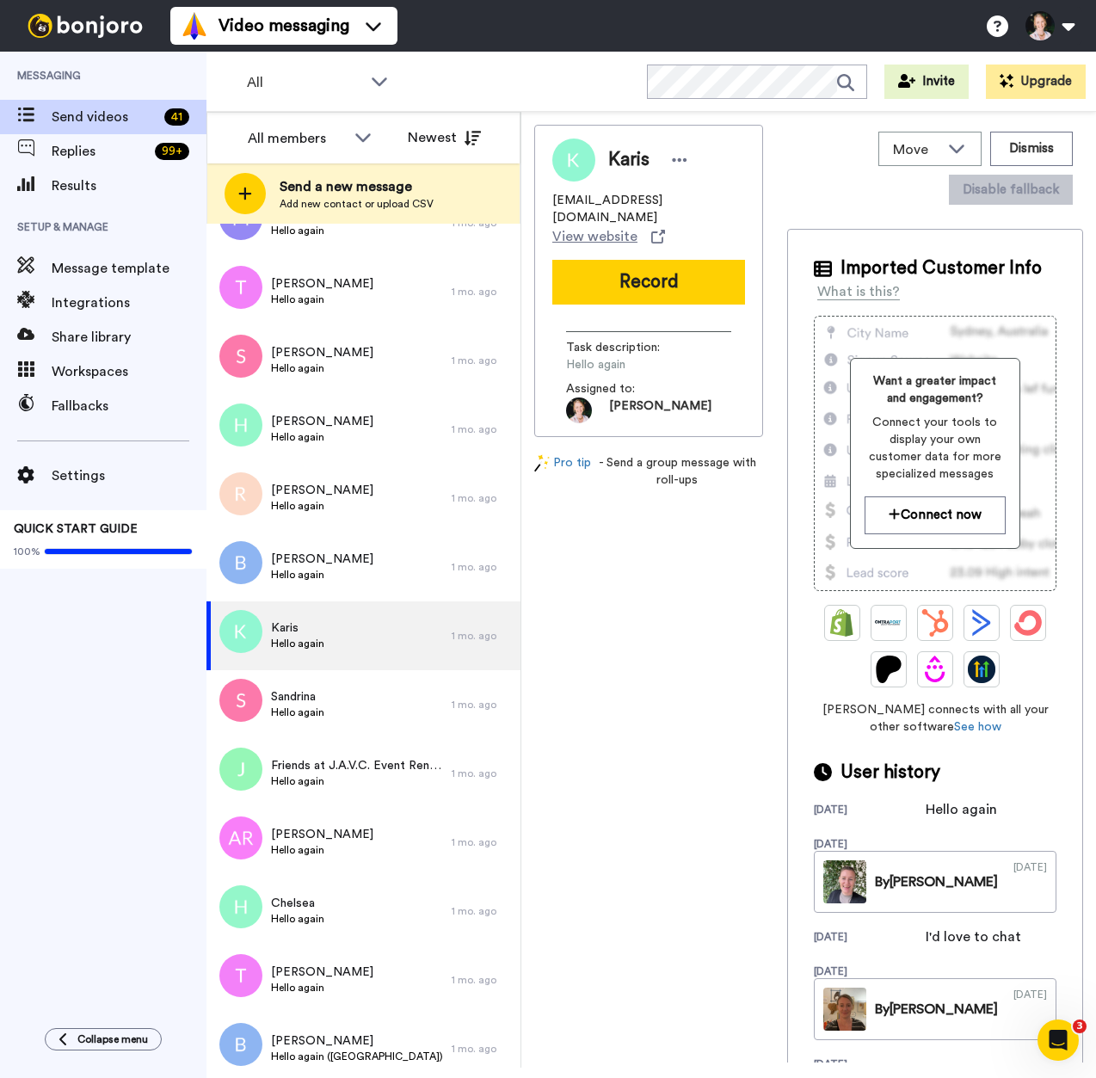
scroll to position [1588, 0]
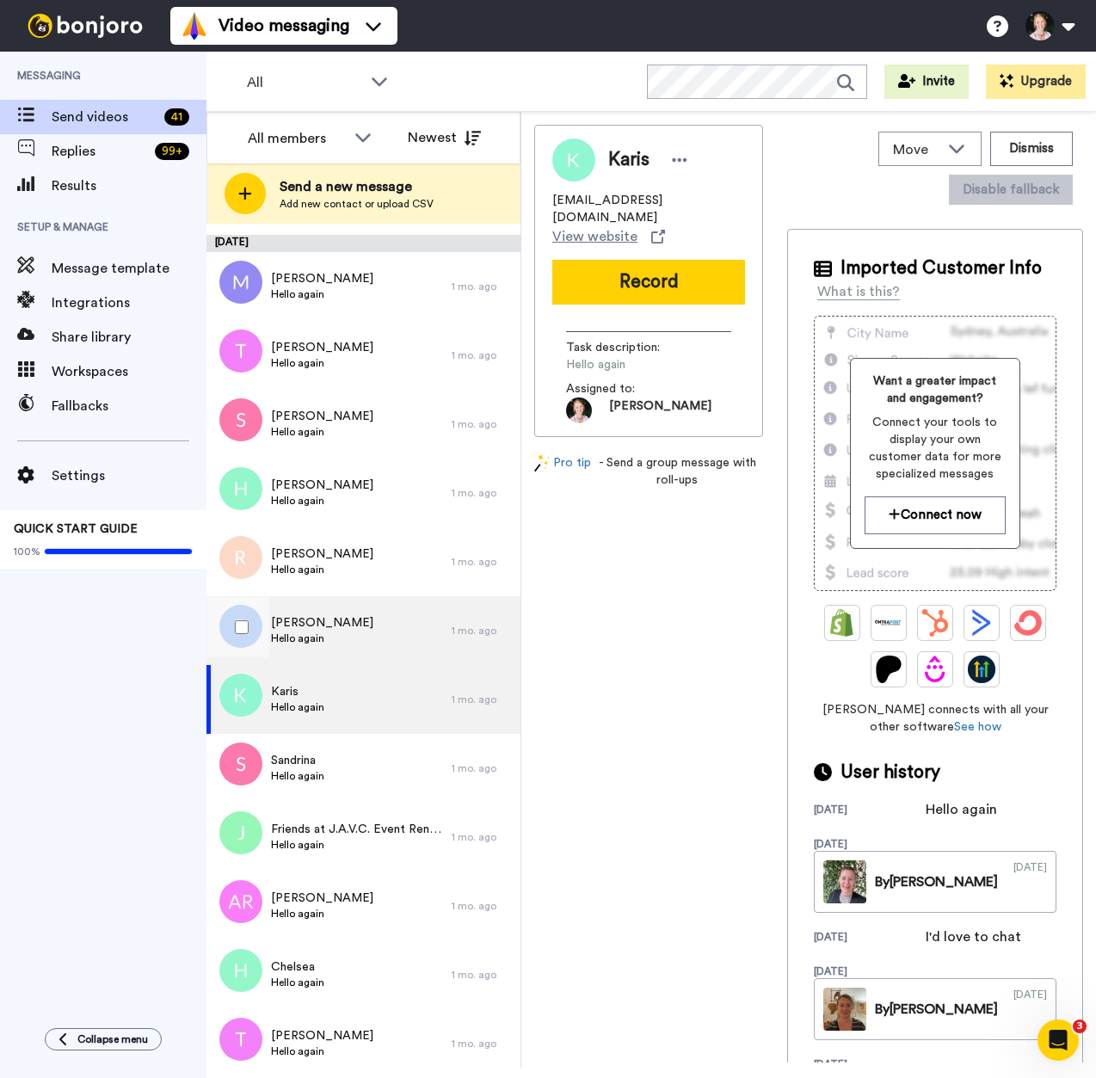
click at [312, 634] on span "Hello again" at bounding box center [322, 638] width 102 height 14
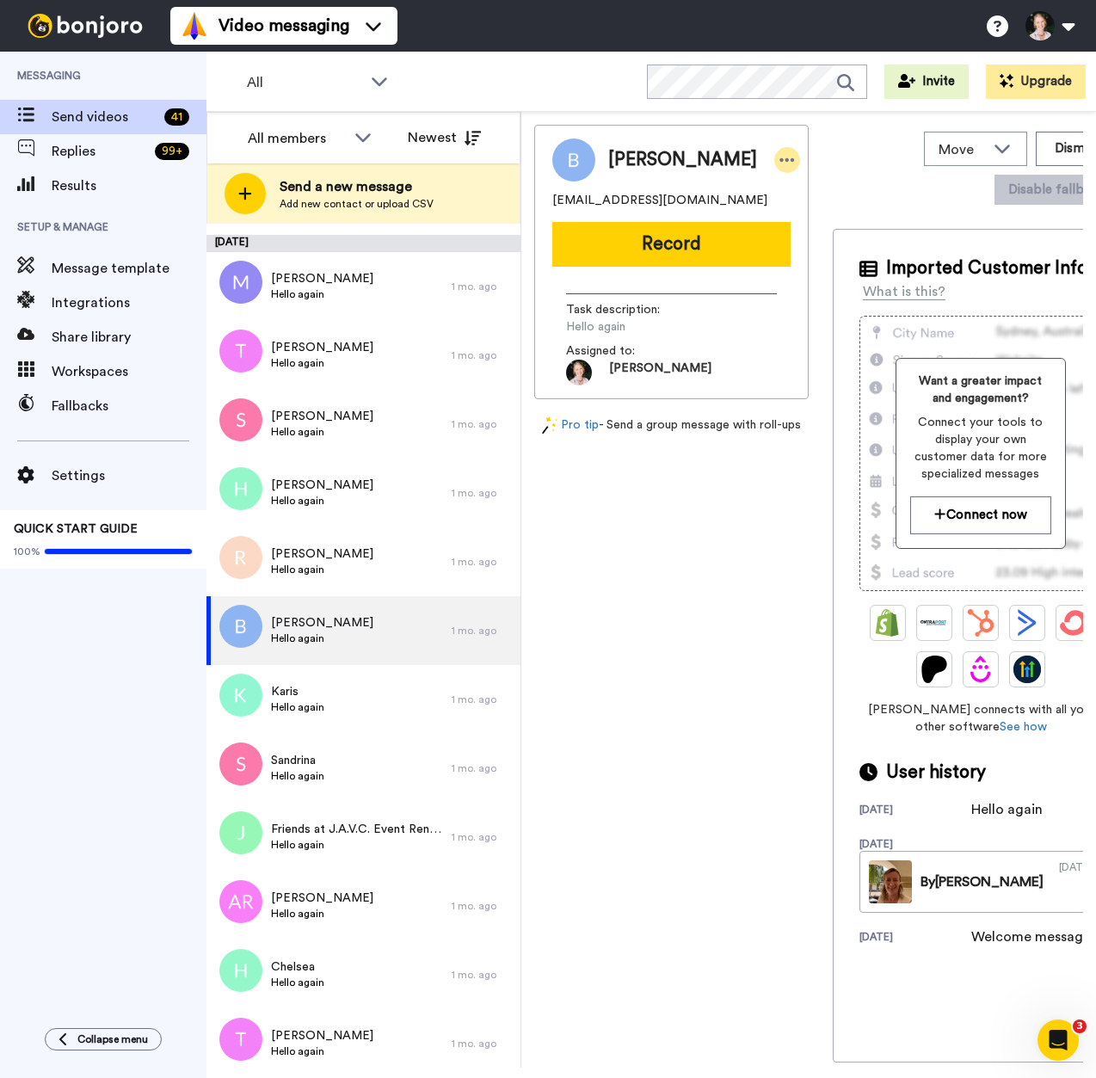
click at [780, 162] on icon at bounding box center [787, 159] width 15 height 3
click at [704, 186] on li "Edit contact" at bounding box center [736, 189] width 125 height 24
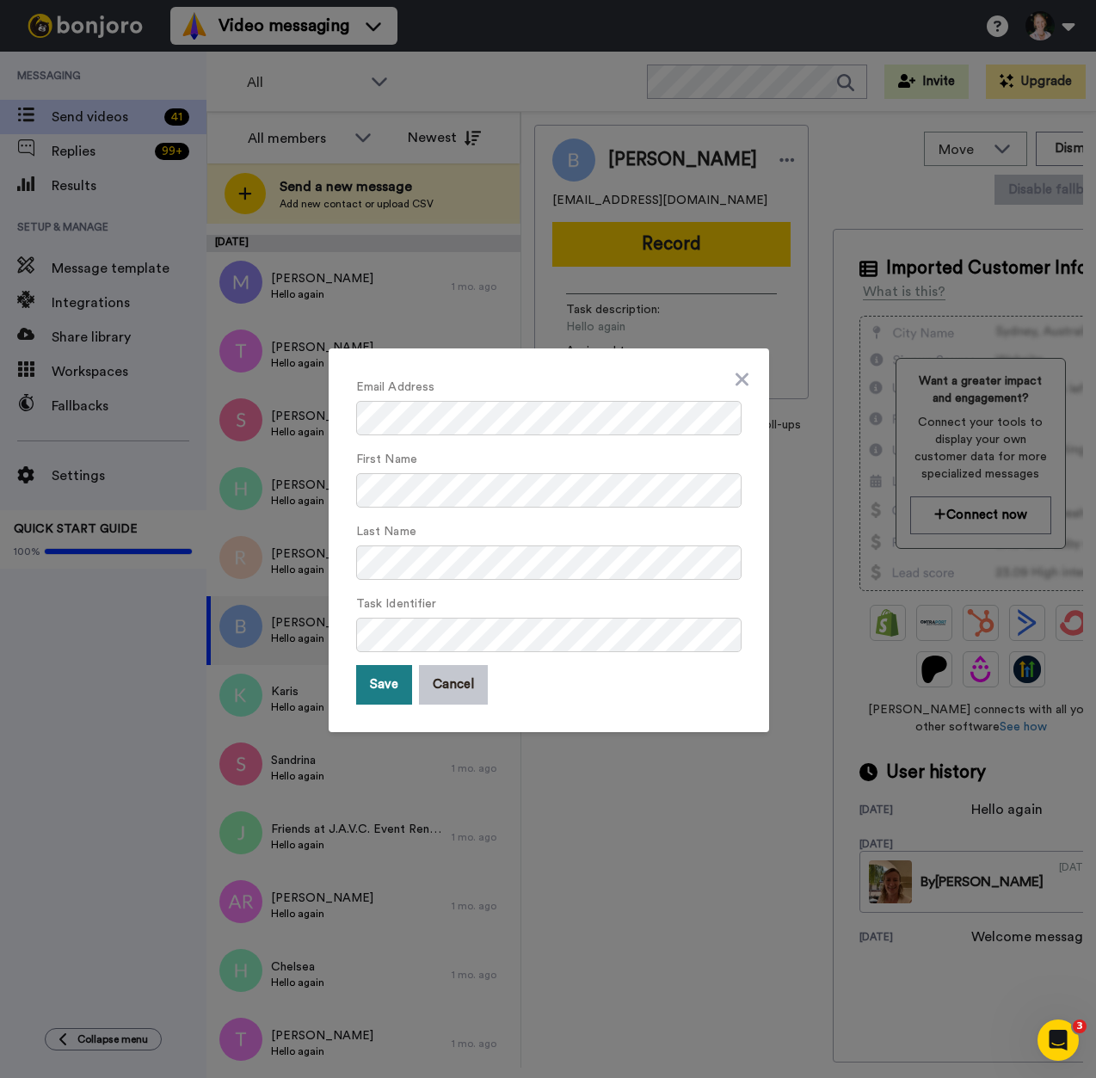
click at [372, 684] on button "Save" at bounding box center [384, 685] width 56 height 40
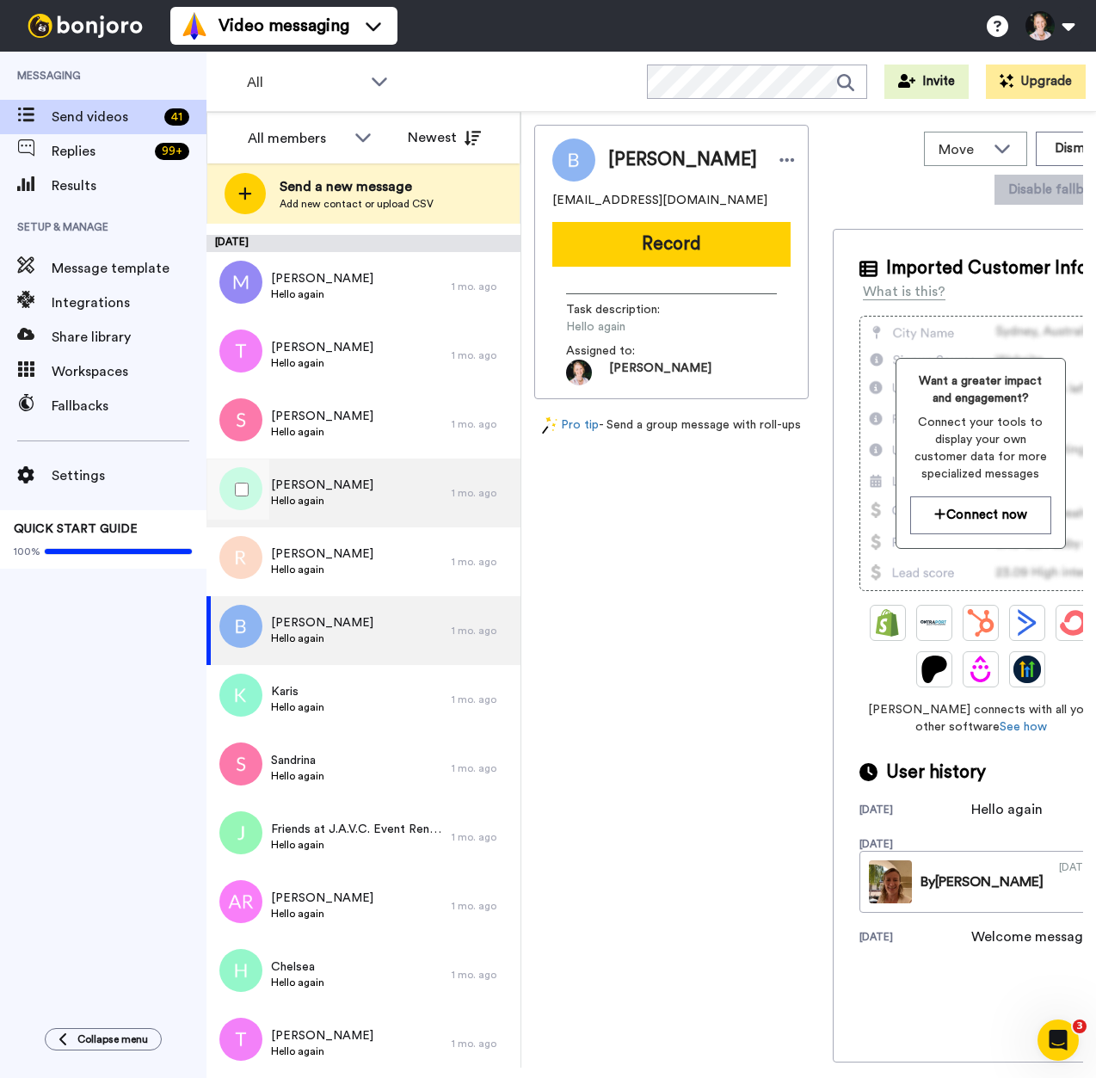
click at [316, 494] on span "Hello again" at bounding box center [322, 501] width 102 height 14
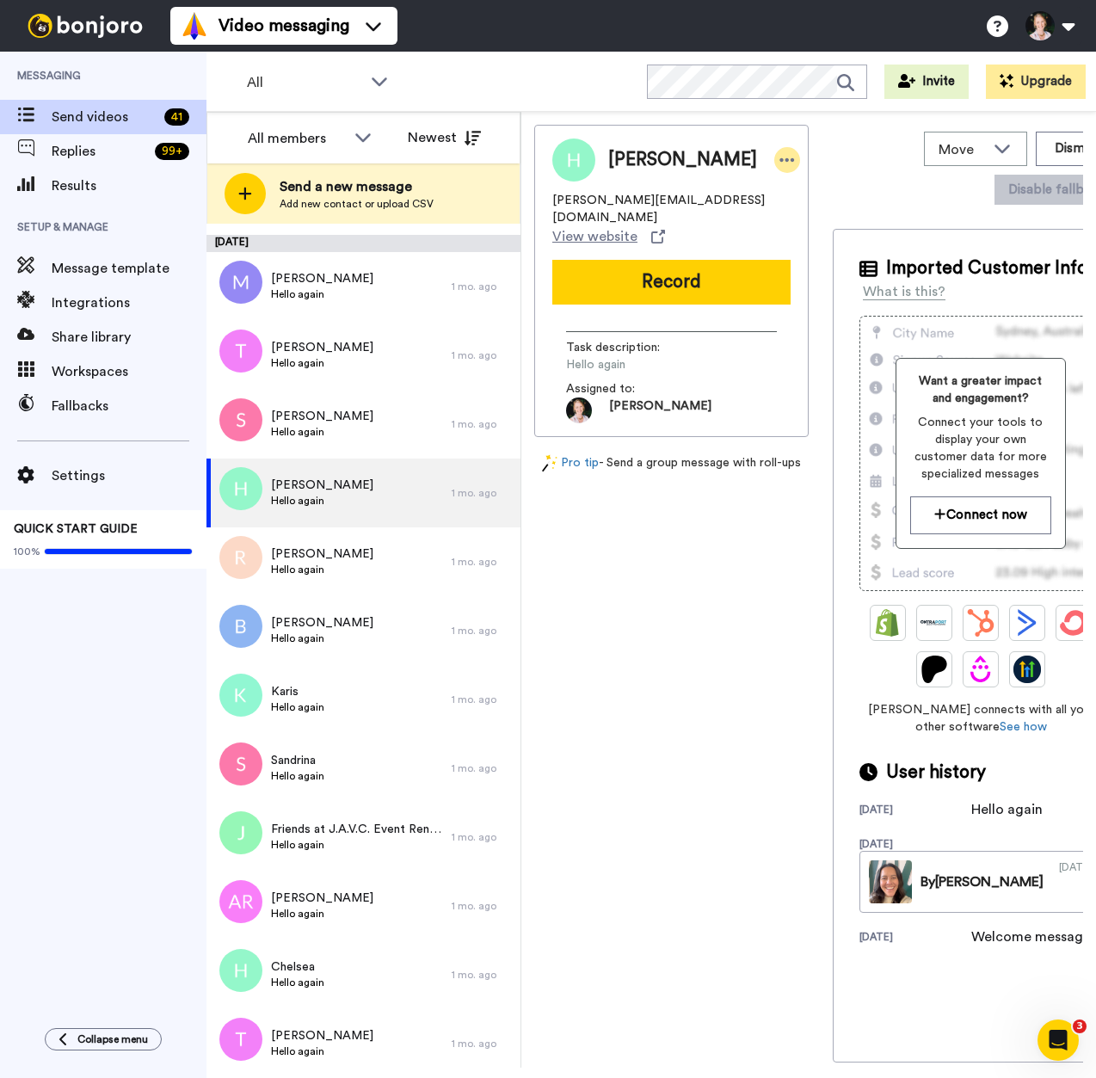
click at [780, 159] on icon at bounding box center [787, 159] width 15 height 3
click at [709, 187] on li "Edit contact" at bounding box center [742, 189] width 125 height 24
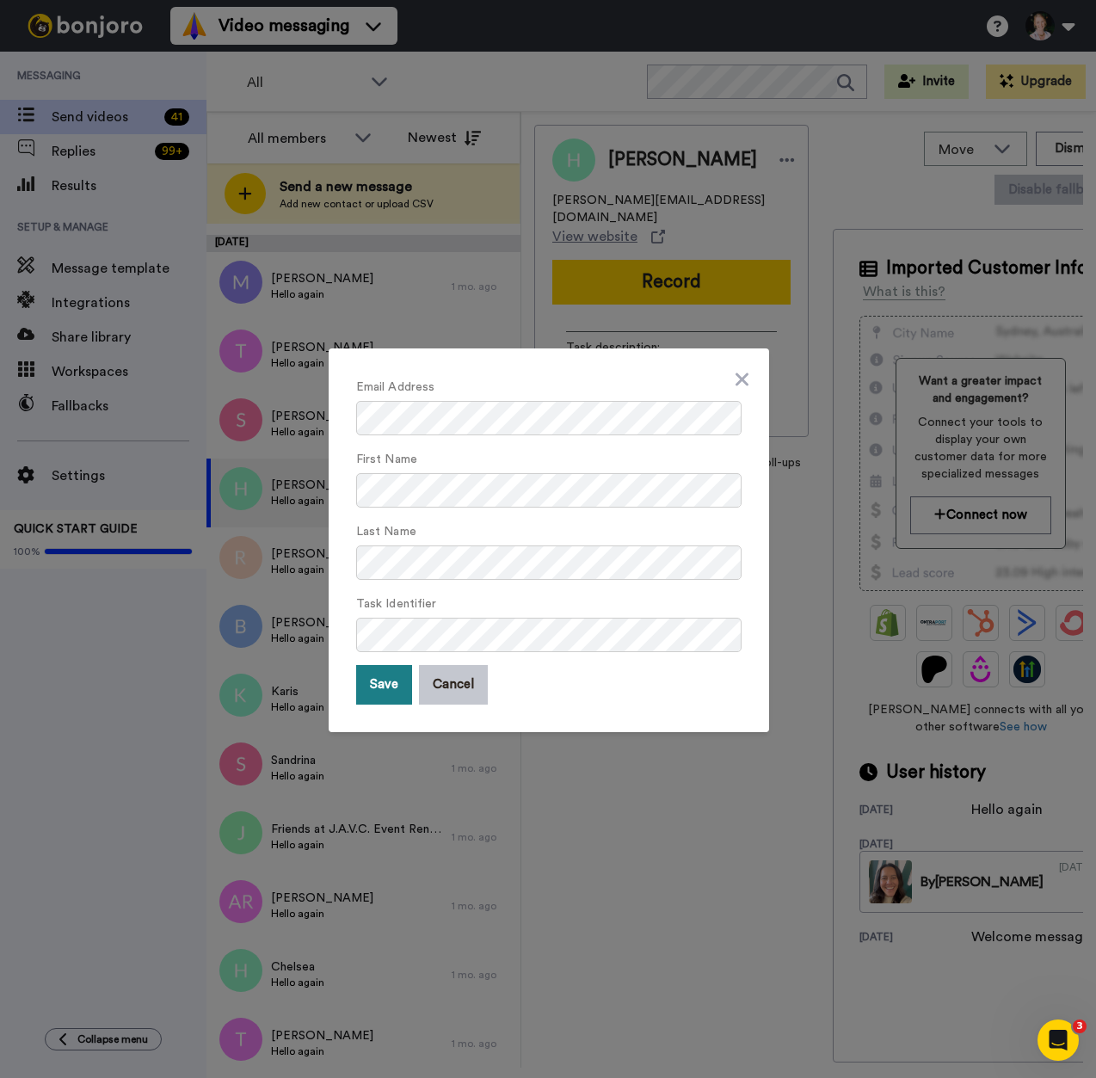
click at [391, 681] on button "Save" at bounding box center [384, 685] width 56 height 40
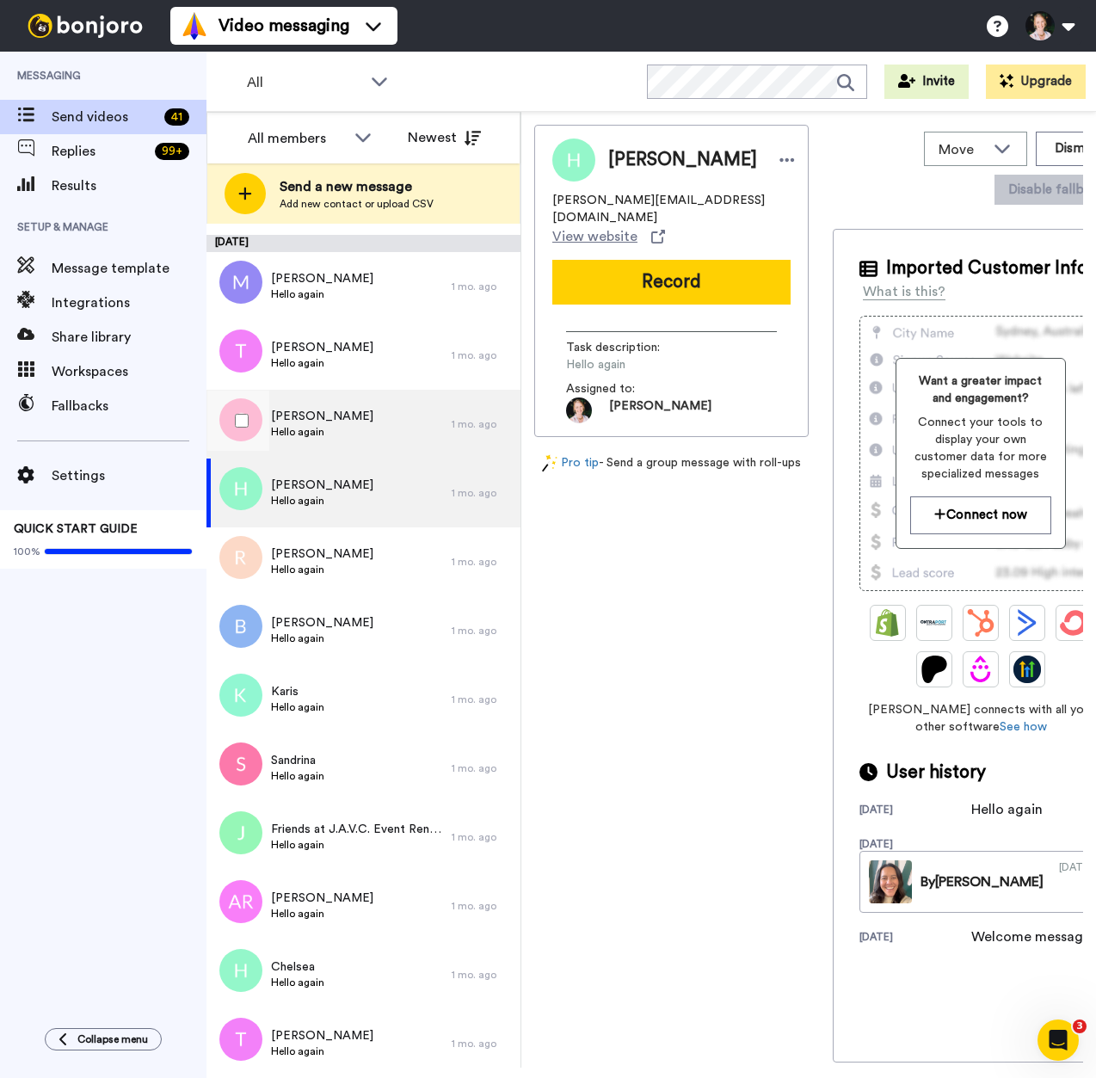
click at [327, 429] on div "Stephanie Hello again" at bounding box center [328, 424] width 245 height 69
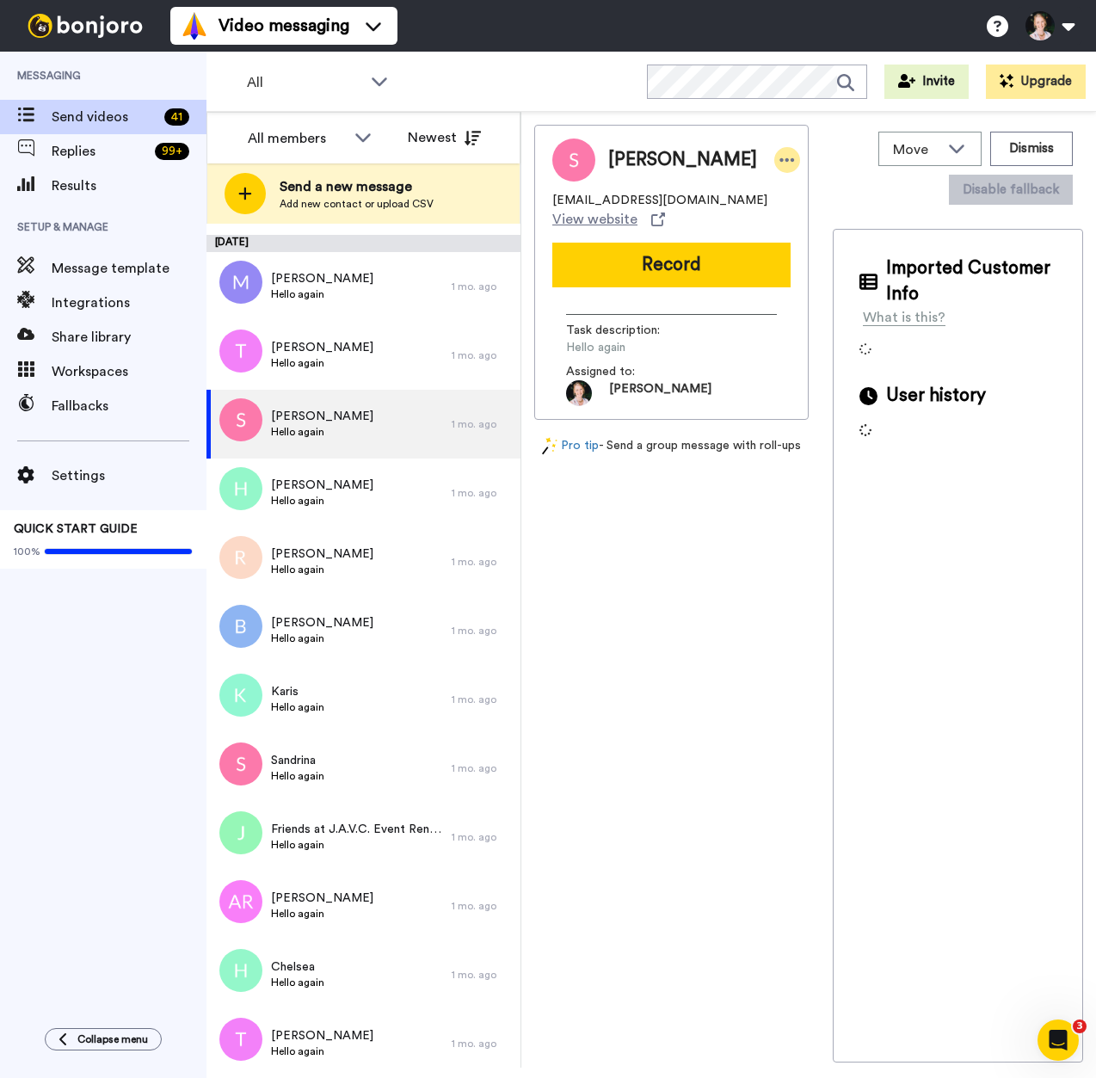
click at [779, 157] on icon at bounding box center [786, 159] width 15 height 17
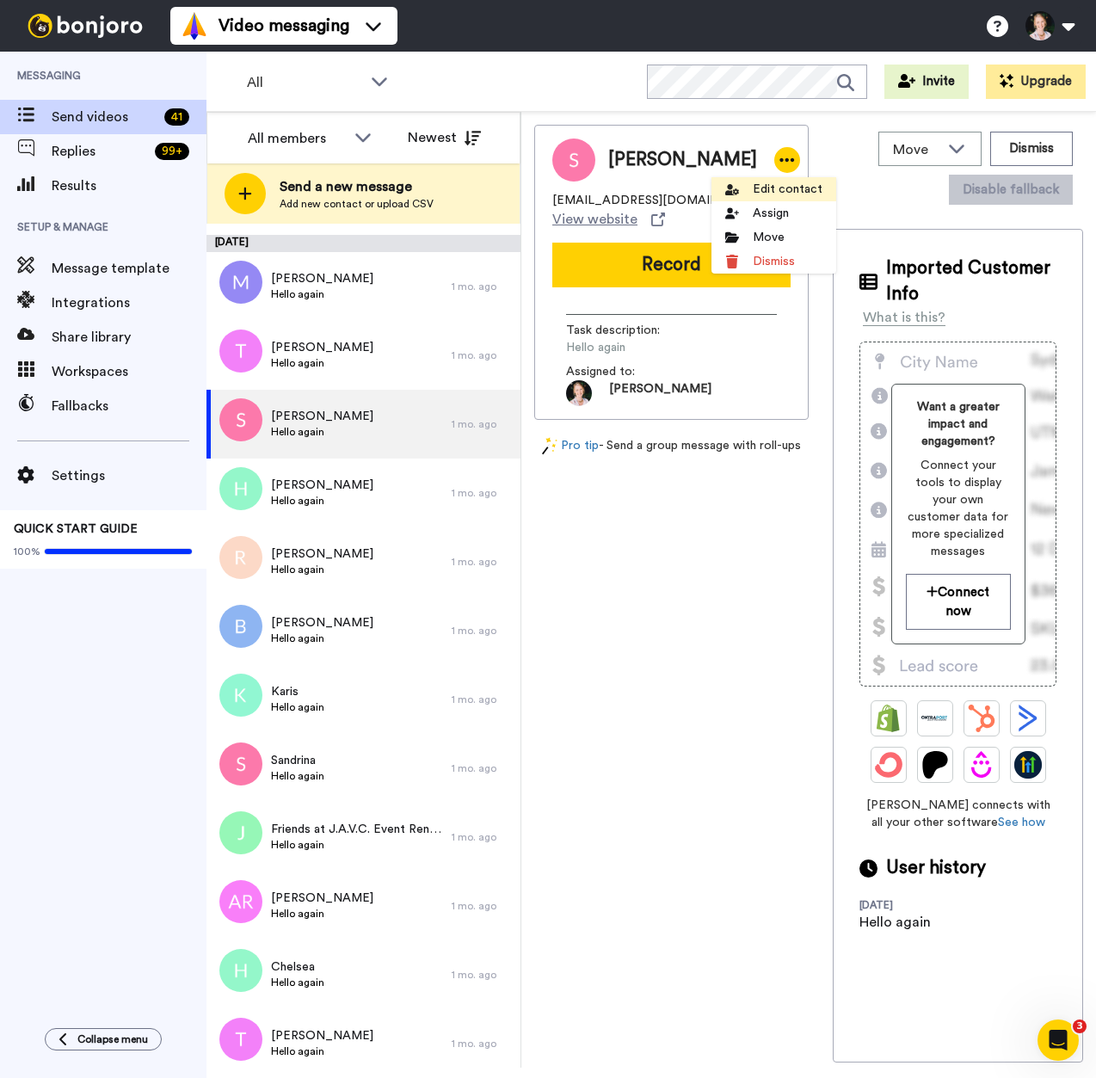
click at [740, 177] on li "Edit contact" at bounding box center [773, 189] width 125 height 24
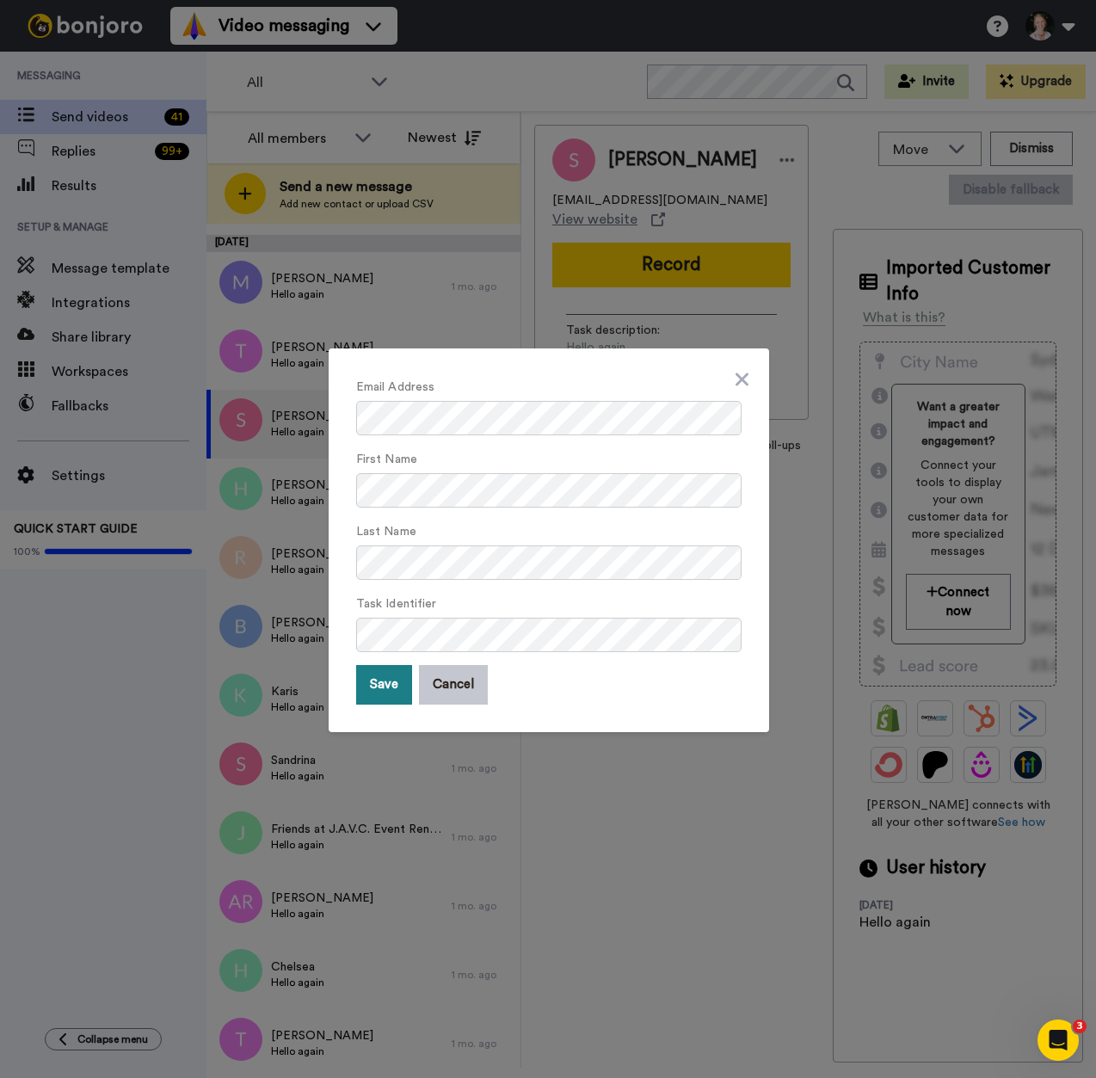
click at [391, 695] on button "Save" at bounding box center [384, 685] width 56 height 40
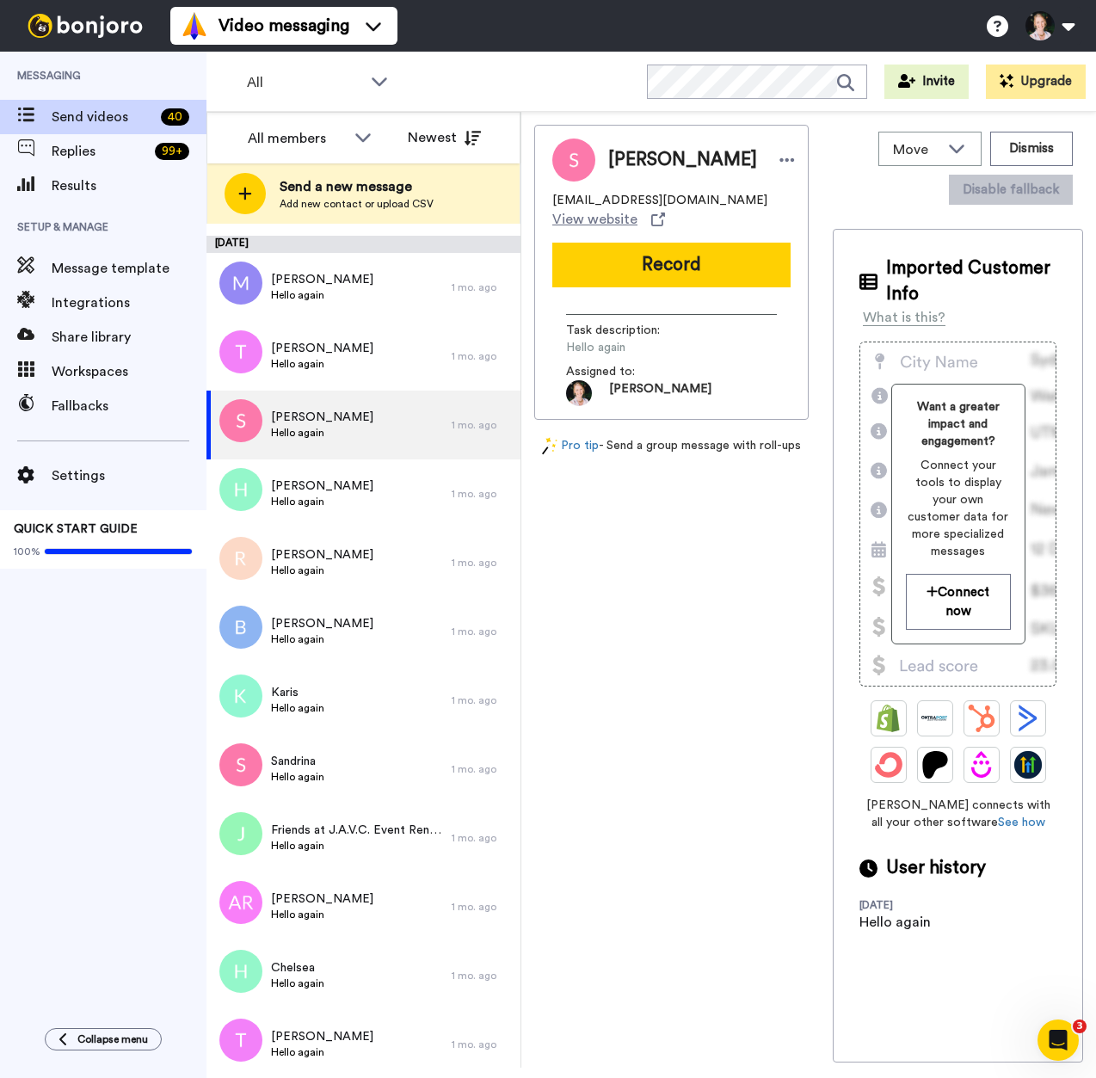
scroll to position [1559, 0]
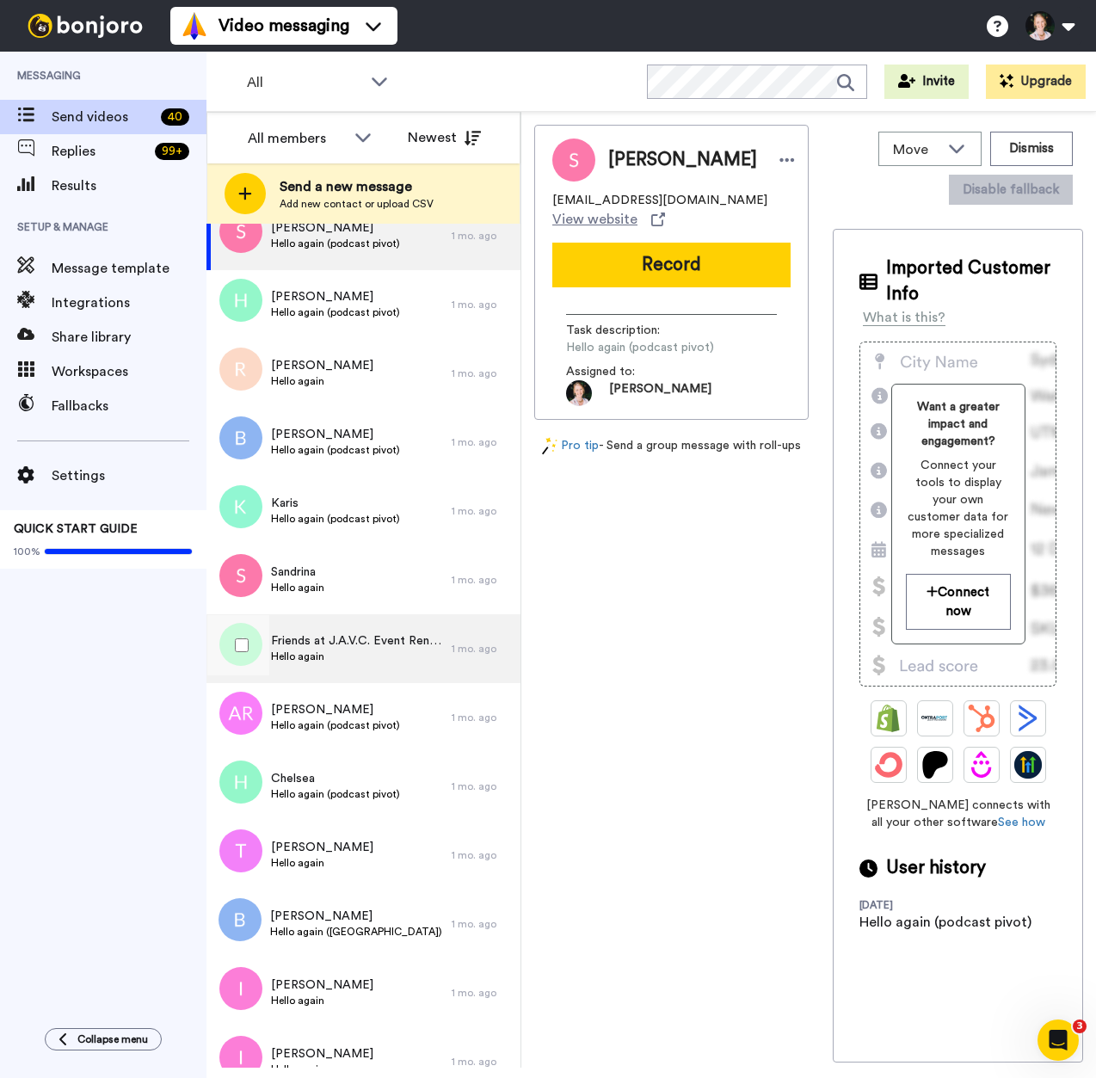
scroll to position [1575, 0]
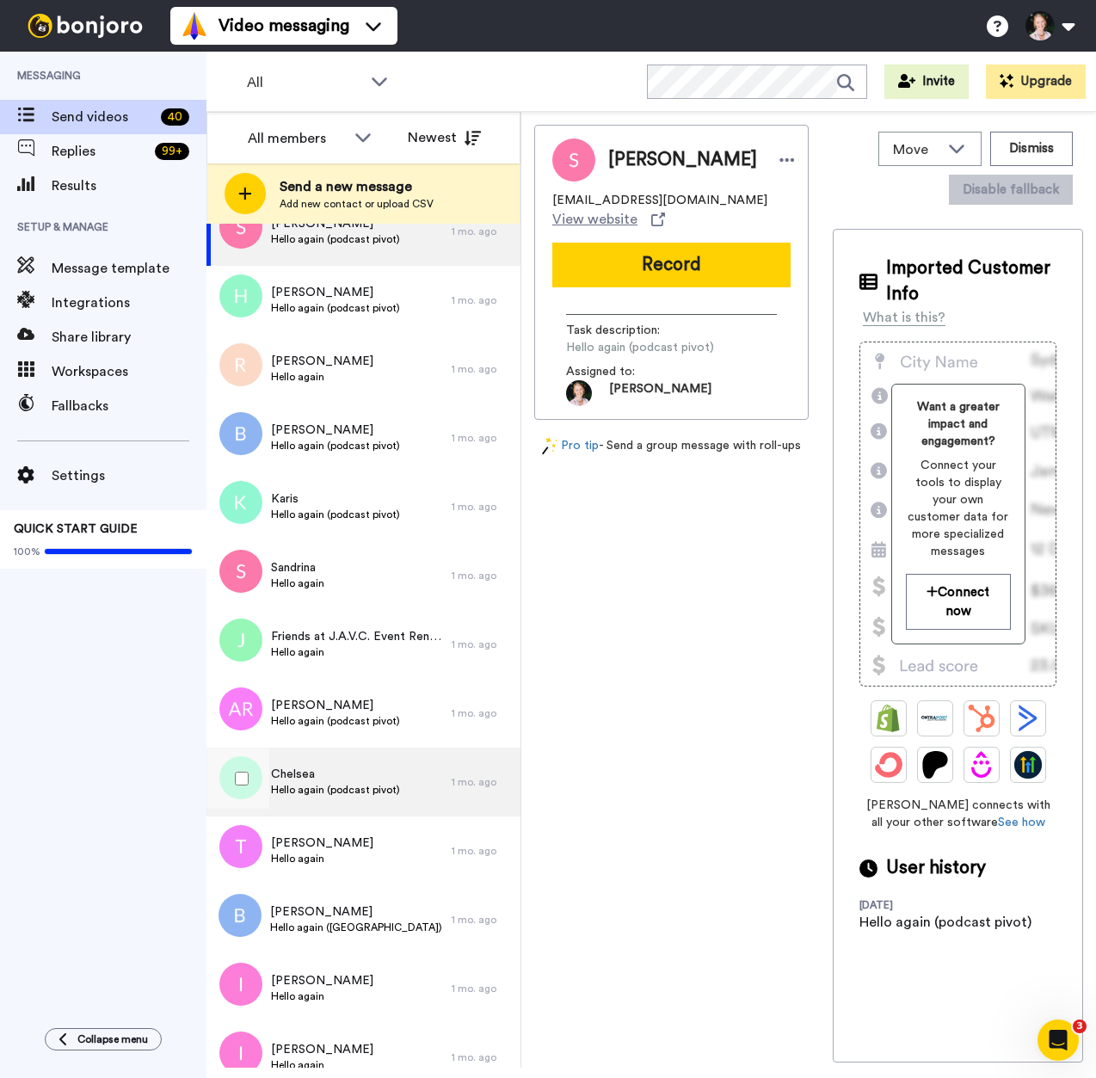
click at [316, 788] on span "Hello again (podcast pivot)" at bounding box center [335, 790] width 129 height 14
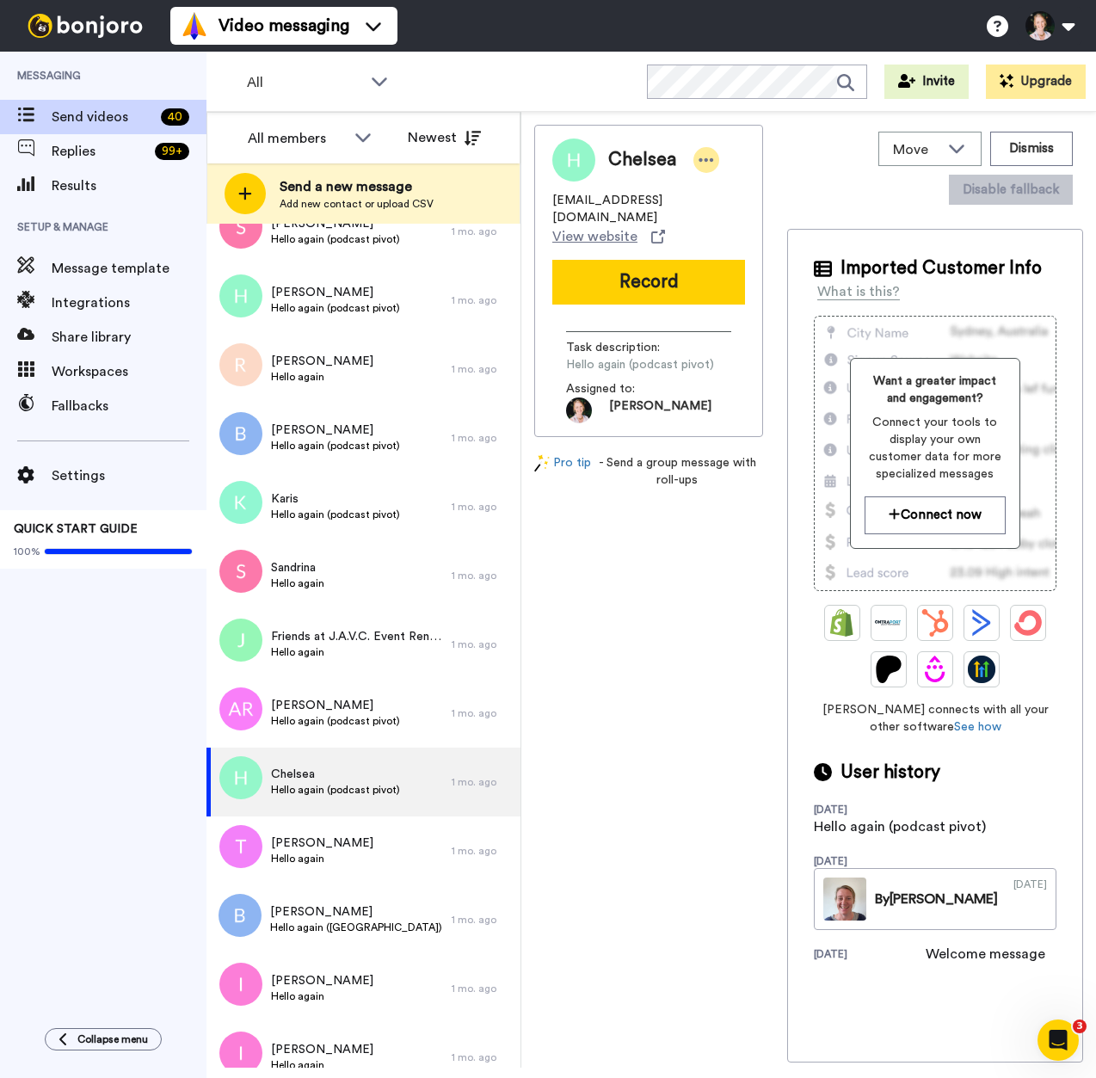
click at [697, 157] on div at bounding box center [706, 160] width 26 height 26
click at [721, 186] on icon at bounding box center [715, 189] width 14 height 14
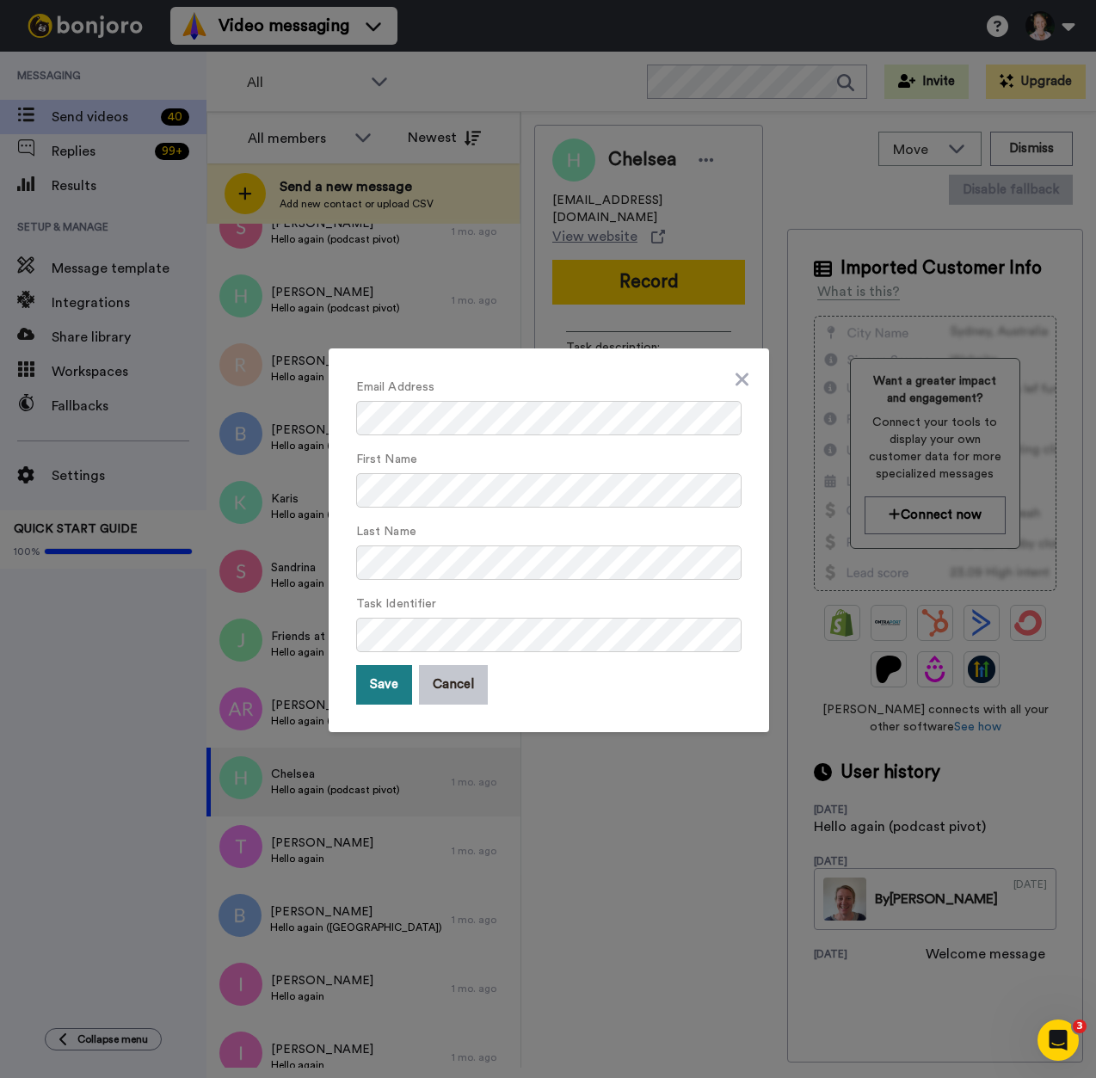
click at [370, 690] on button "Save" at bounding box center [384, 685] width 56 height 40
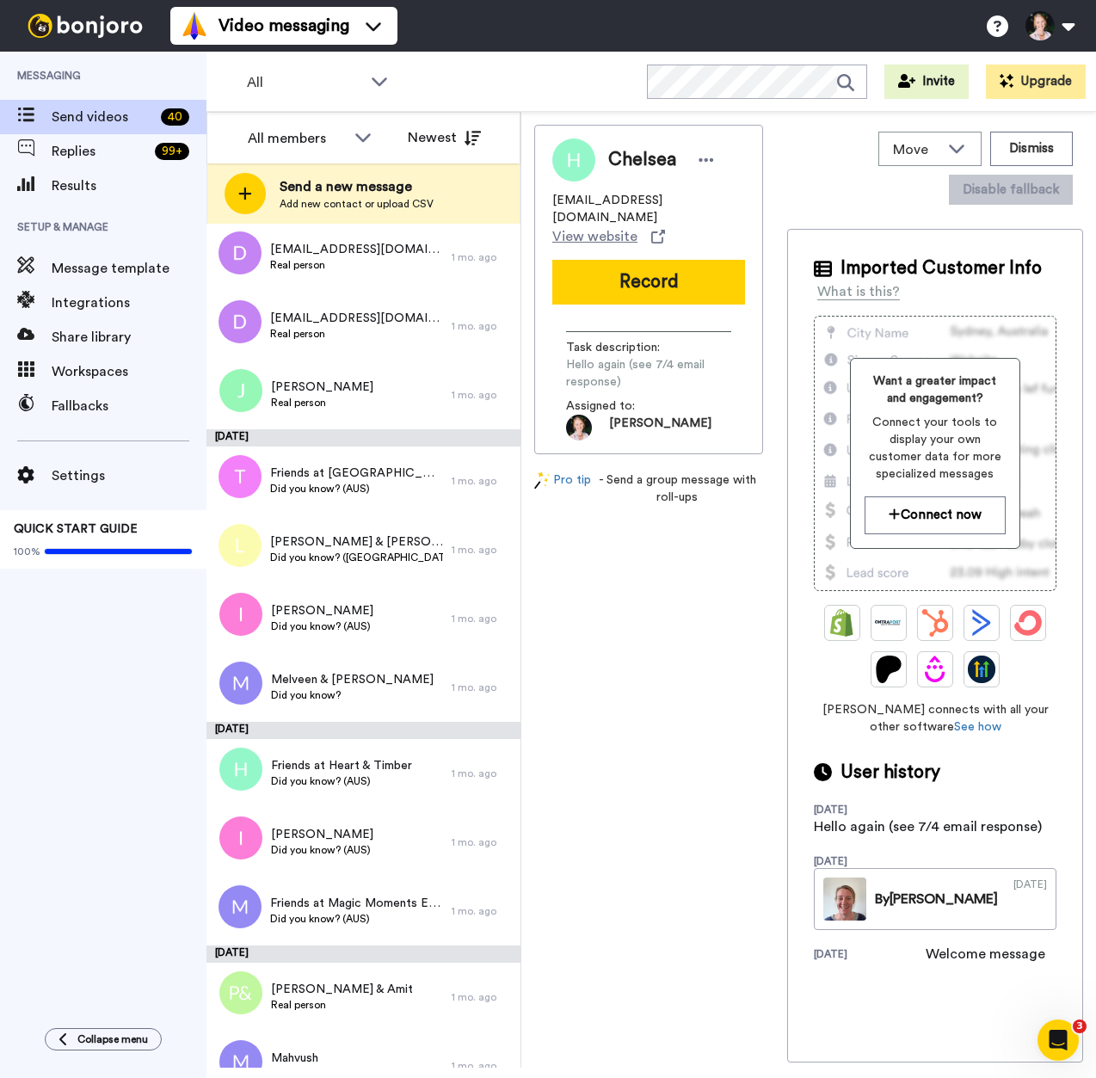
scroll to position [464, 0]
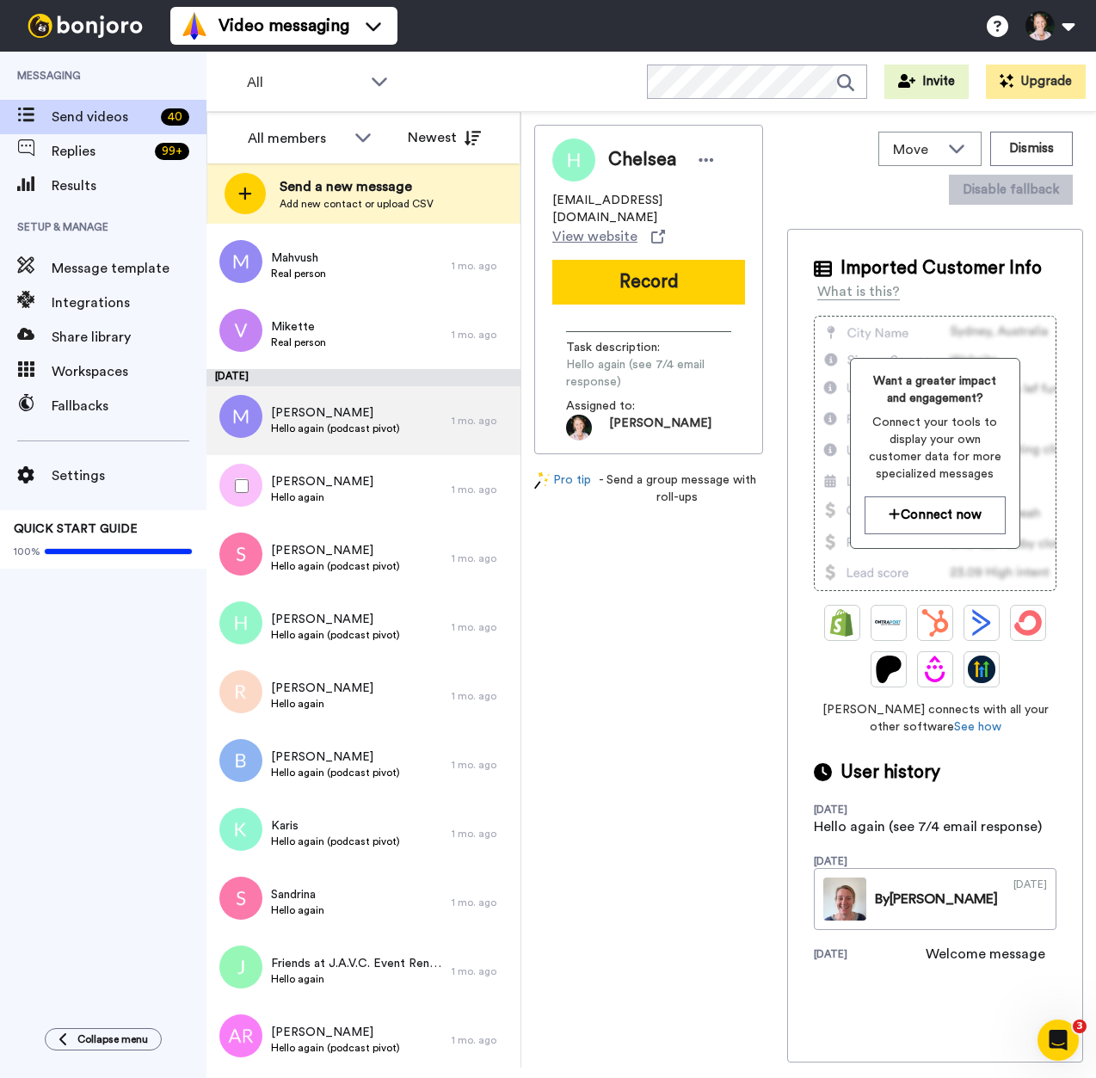
scroll to position [1263, 0]
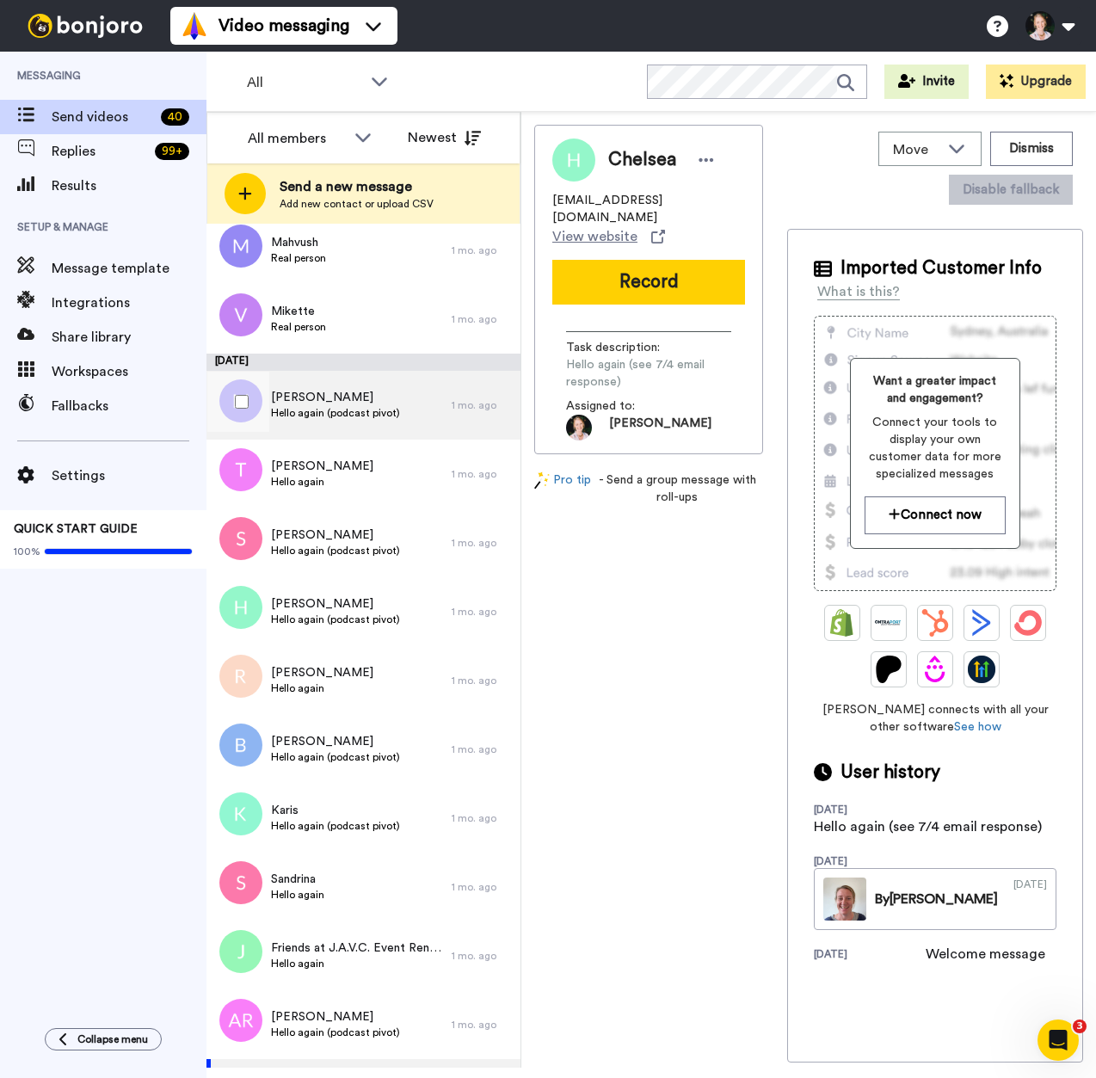
click at [397, 403] on div "[PERSON_NAME] Hello again (podcast pivot)" at bounding box center [328, 405] width 245 height 69
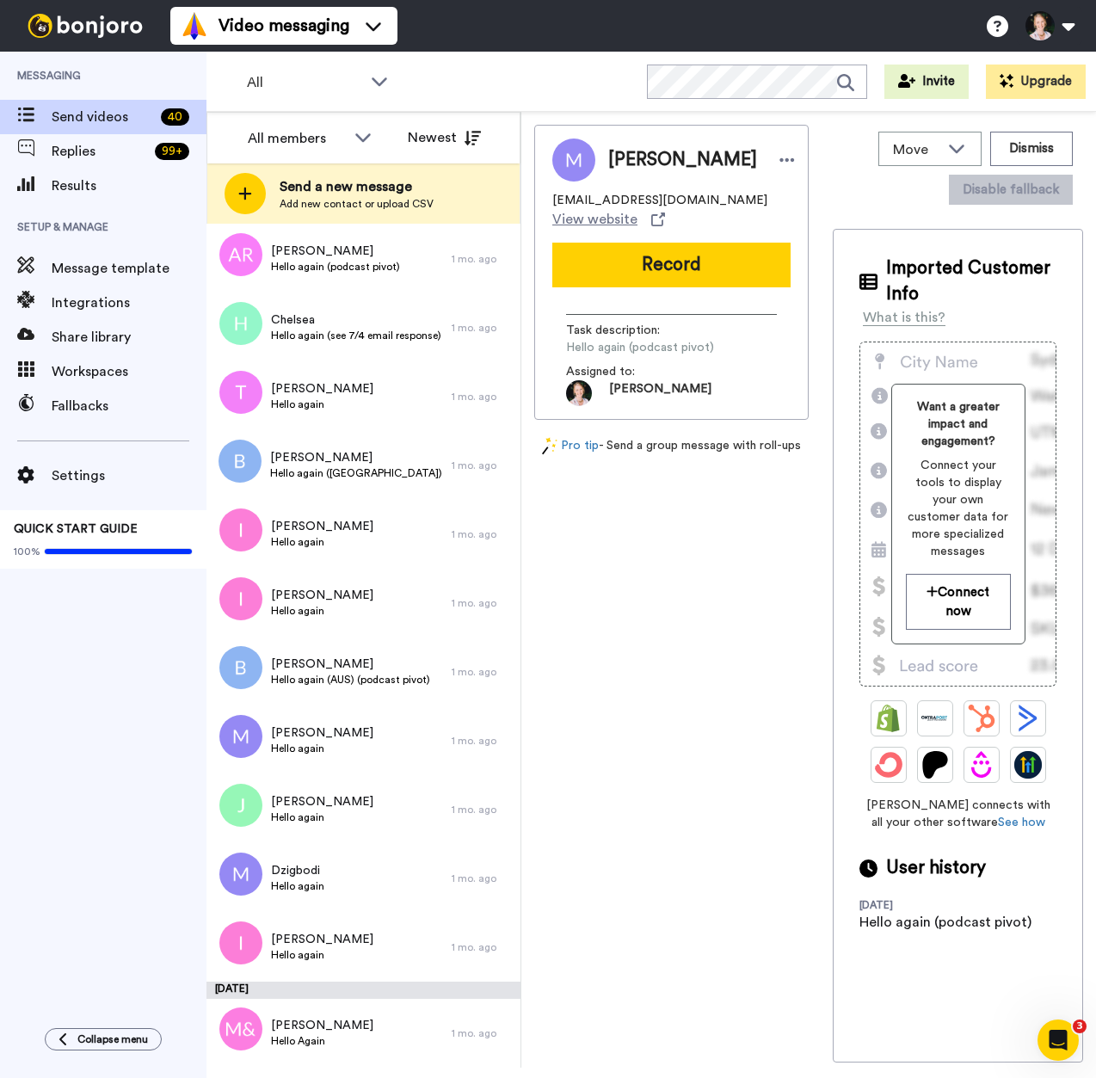
scroll to position [2029, 0]
click at [335, 679] on span "Hello again (AUS) (podcast pivot)" at bounding box center [350, 680] width 159 height 14
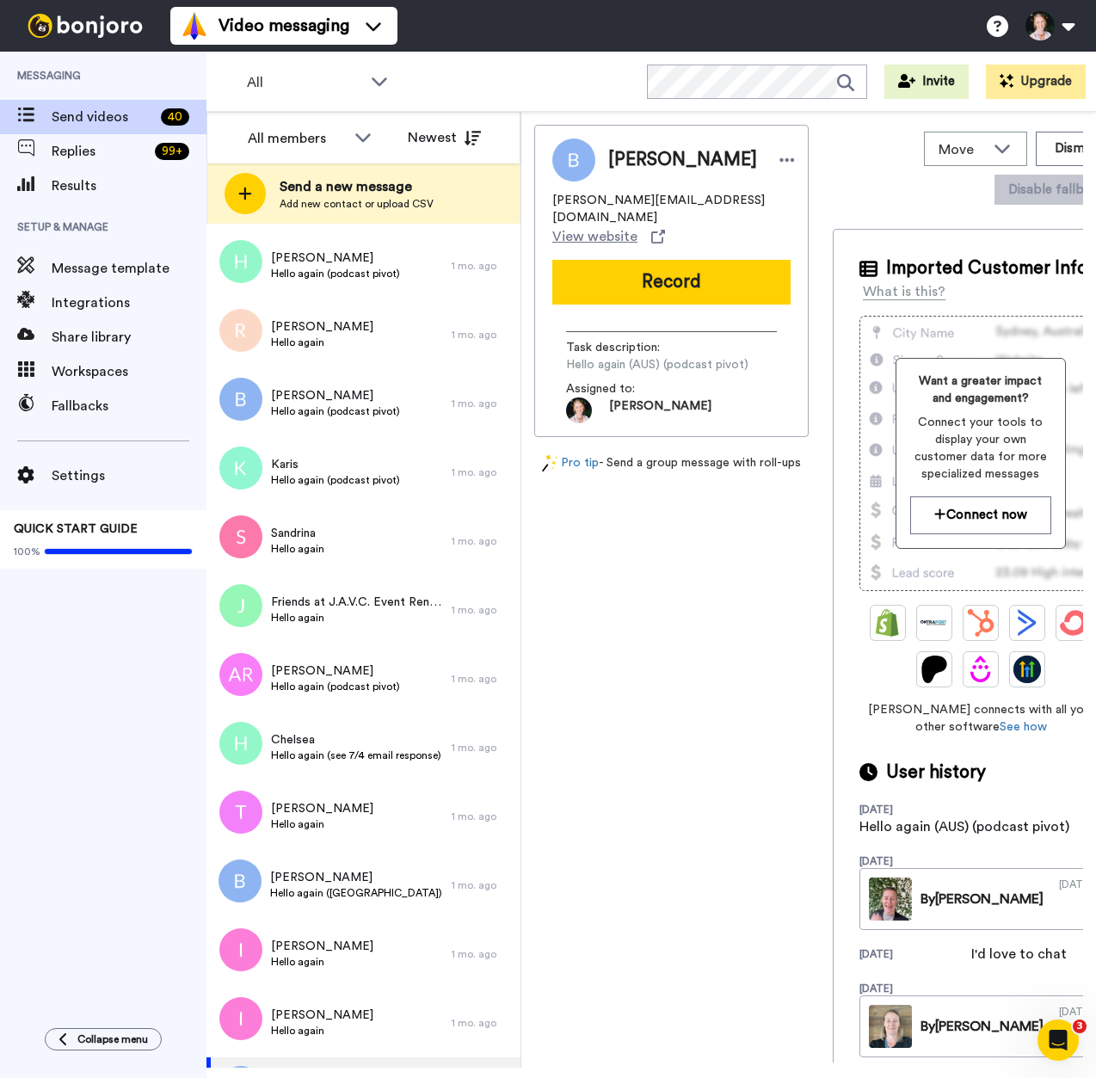
scroll to position [1746, 0]
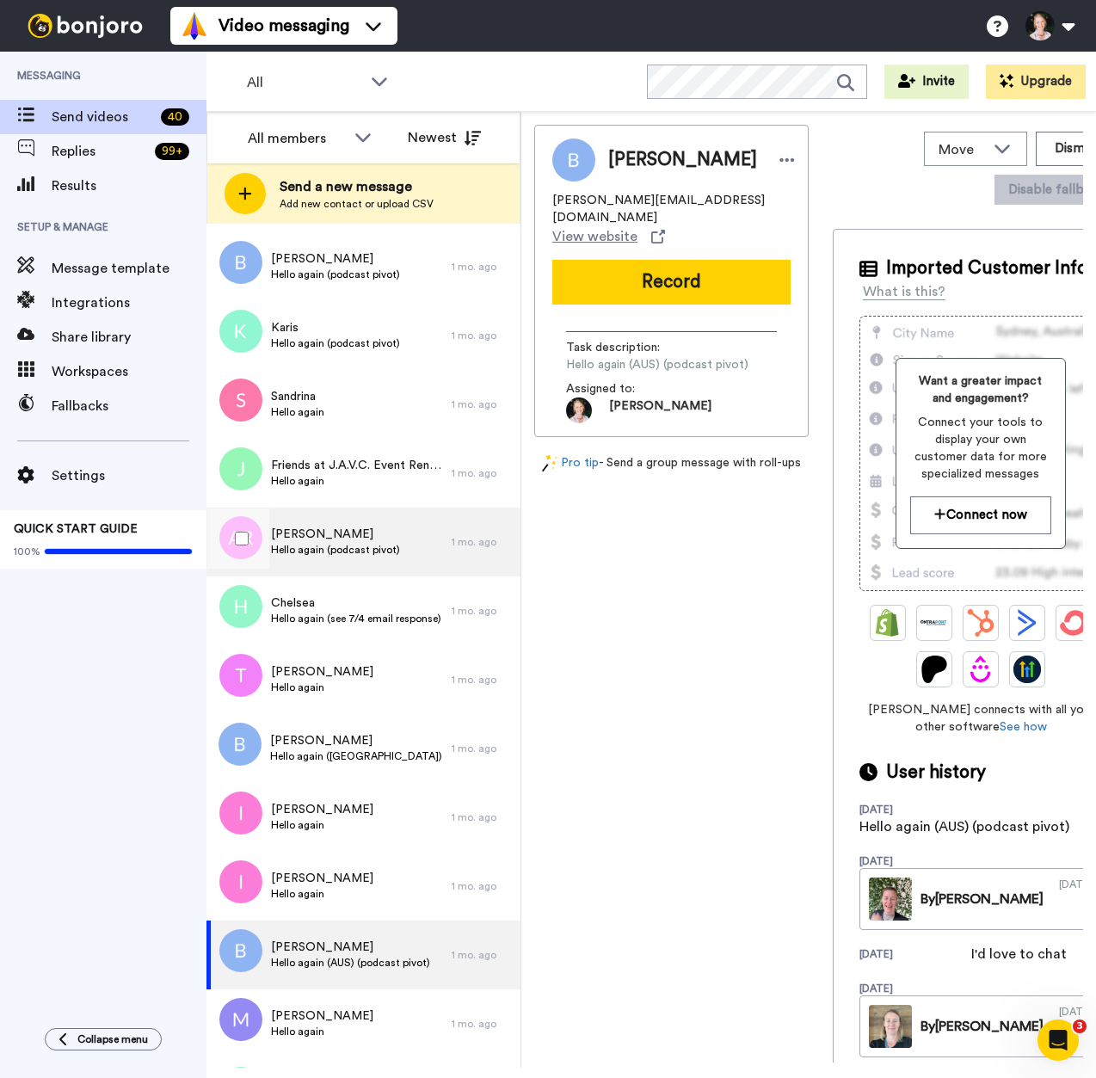
click at [315, 535] on span "[PERSON_NAME]" at bounding box center [335, 533] width 129 height 17
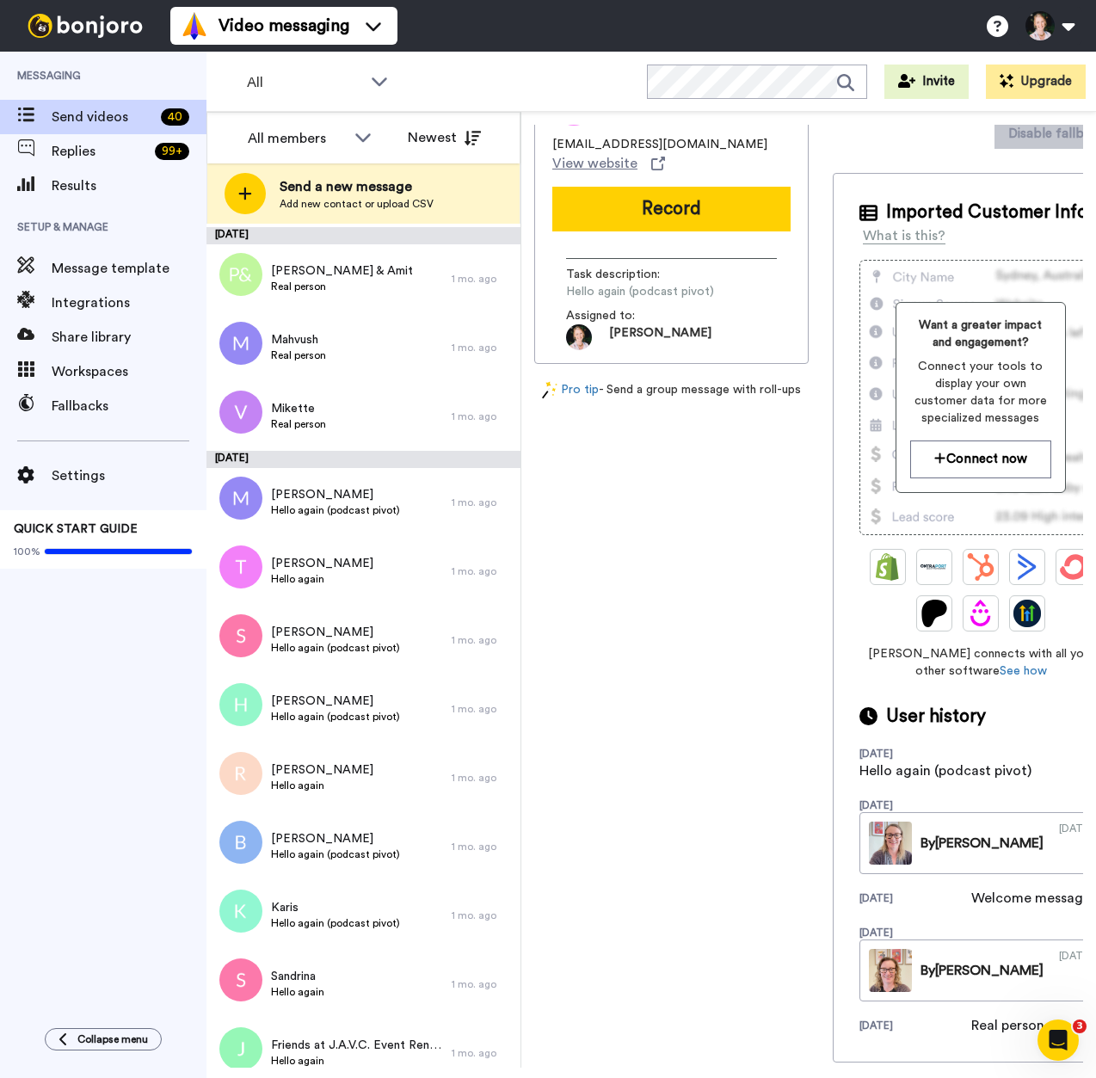
scroll to position [1167, 0]
